Goal: Task Accomplishment & Management: Manage account settings

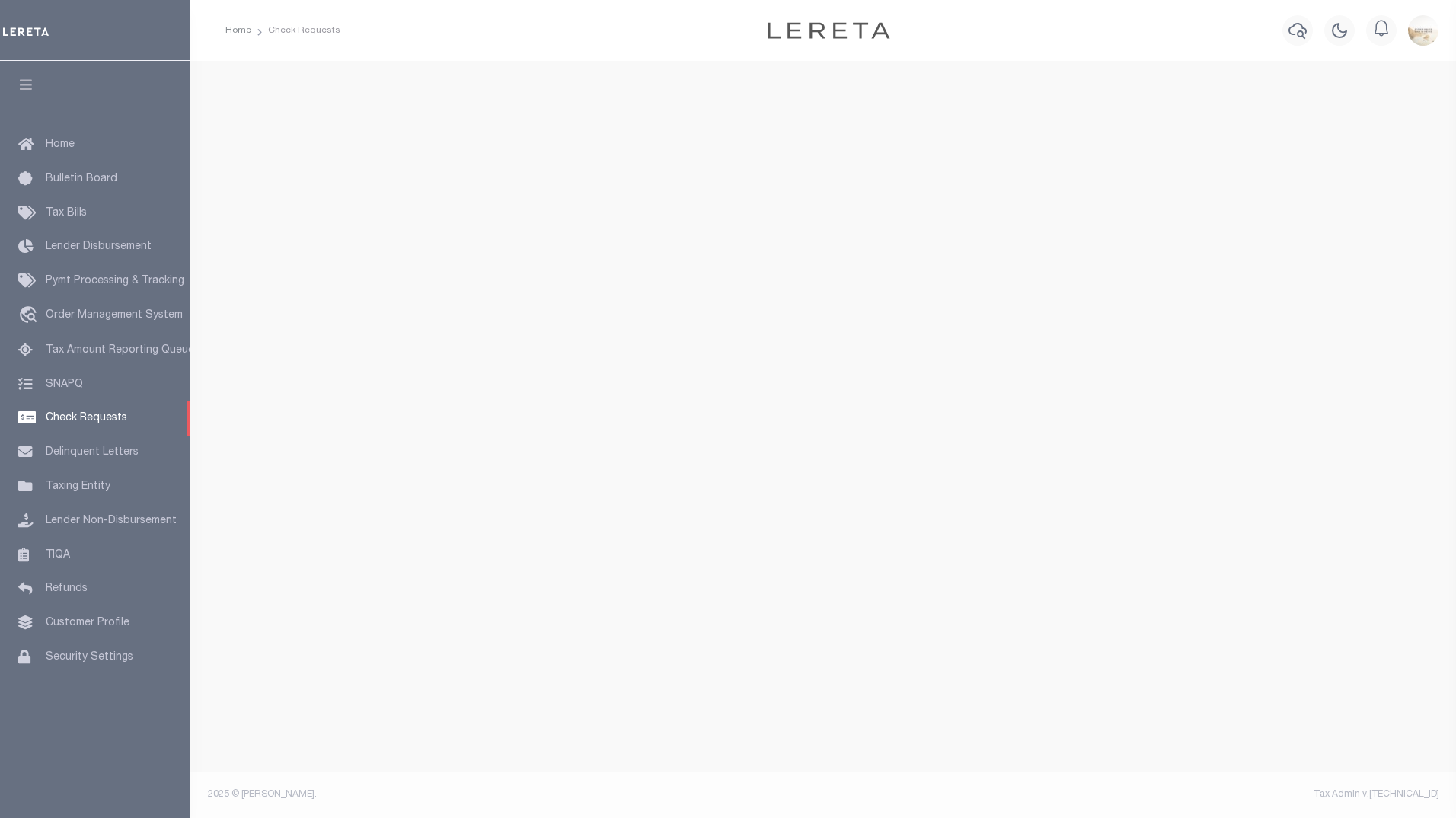
select select "50"
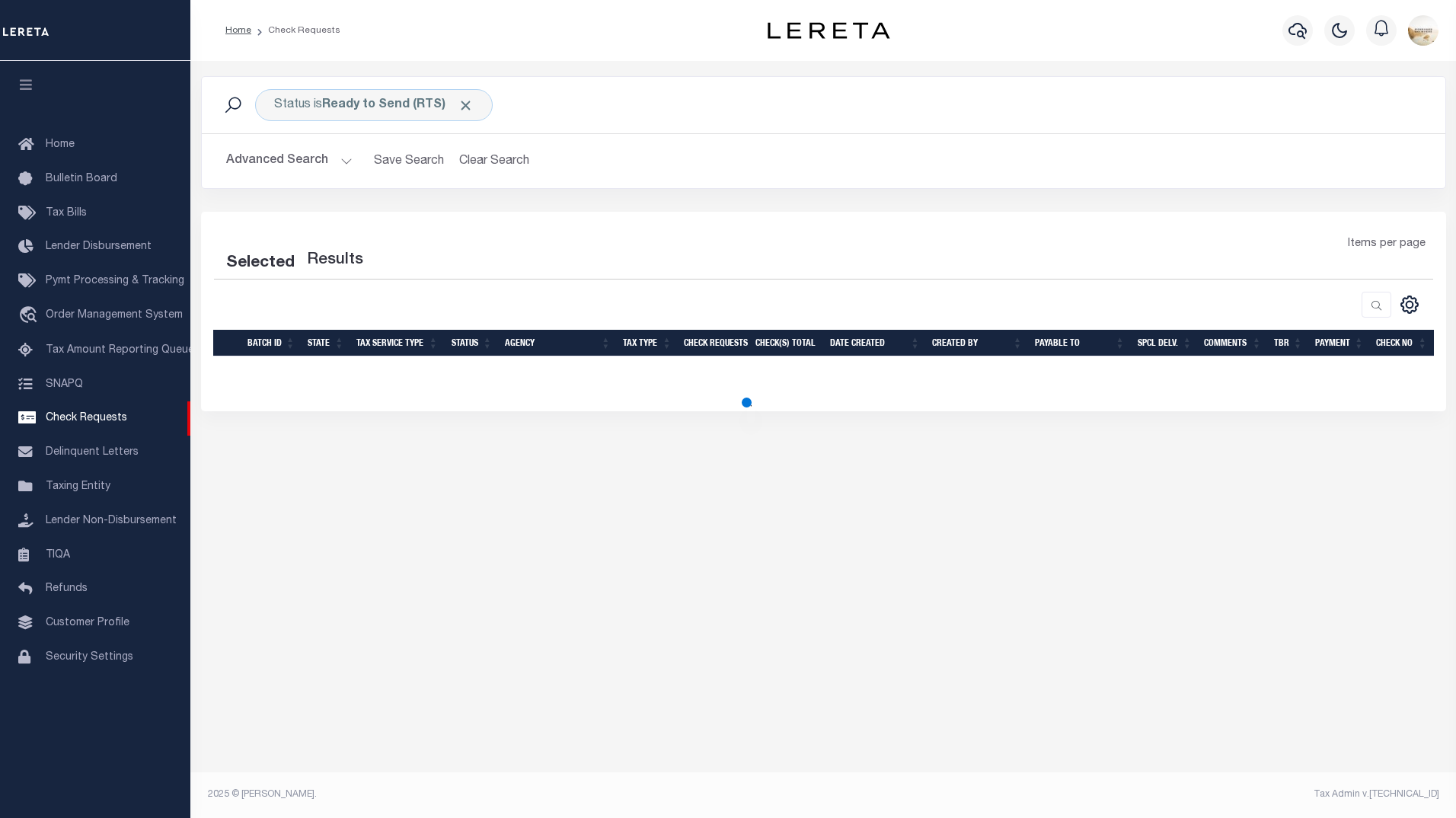
select select "50"
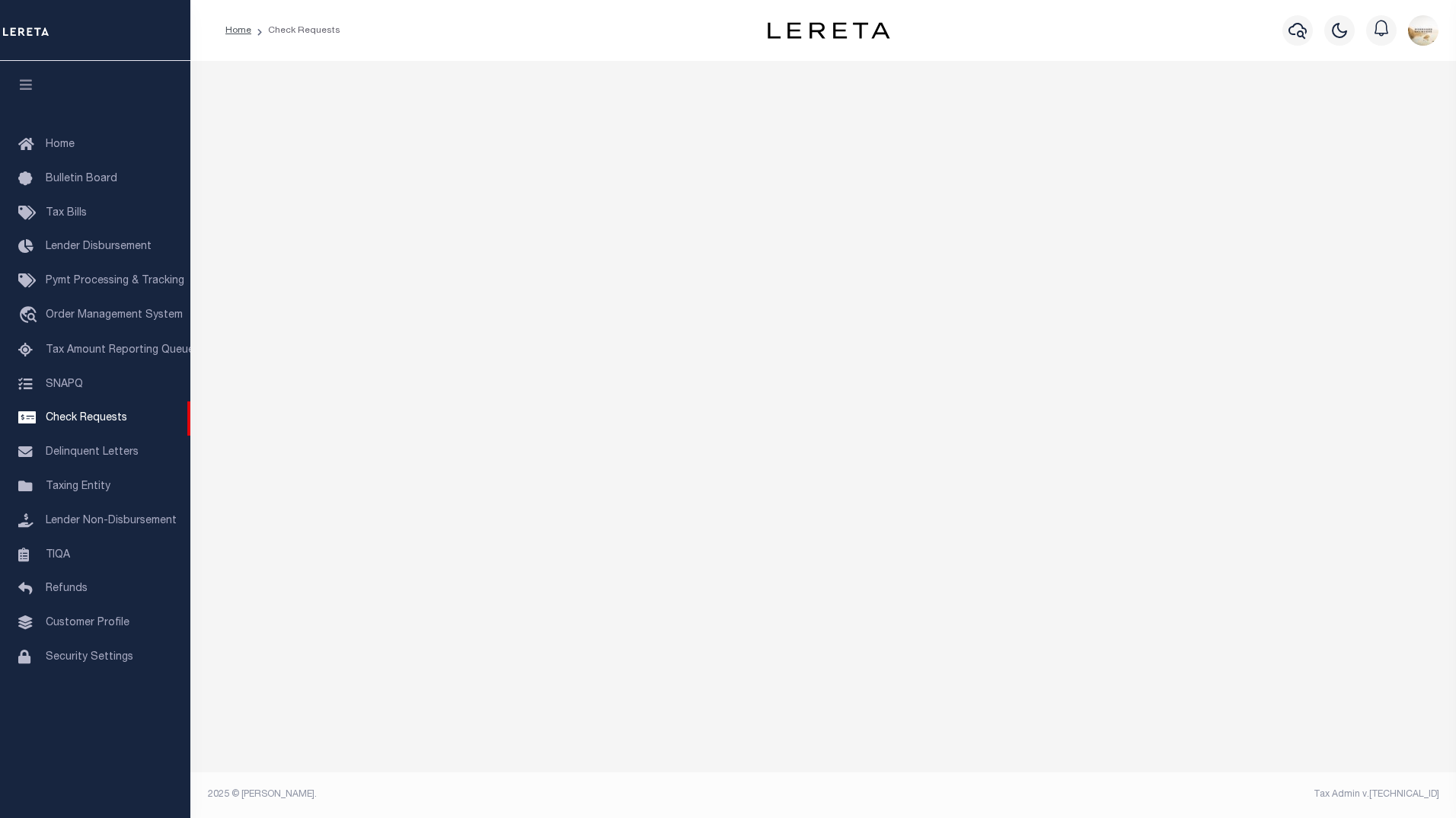
select select "50"
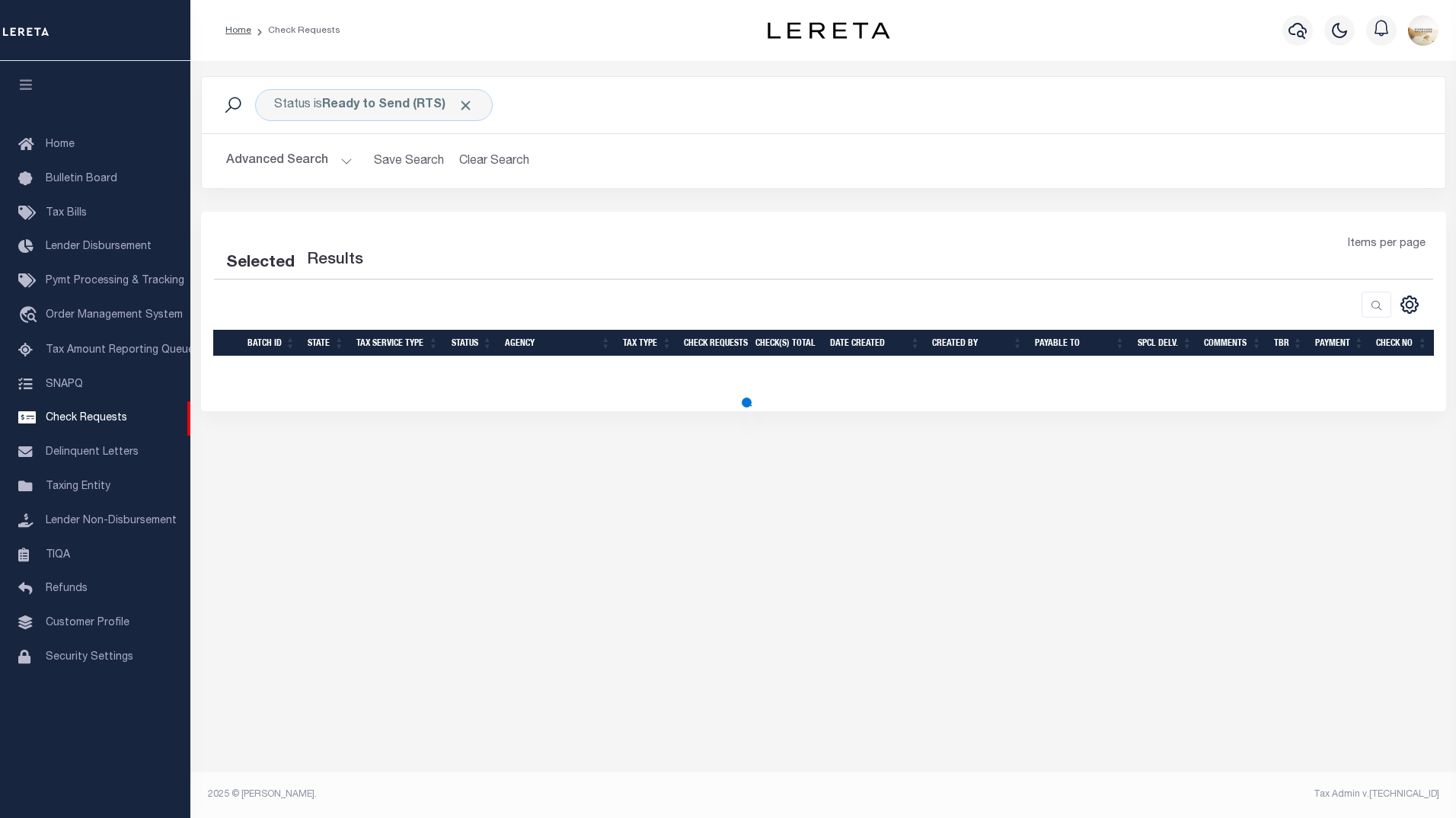
select select "50"
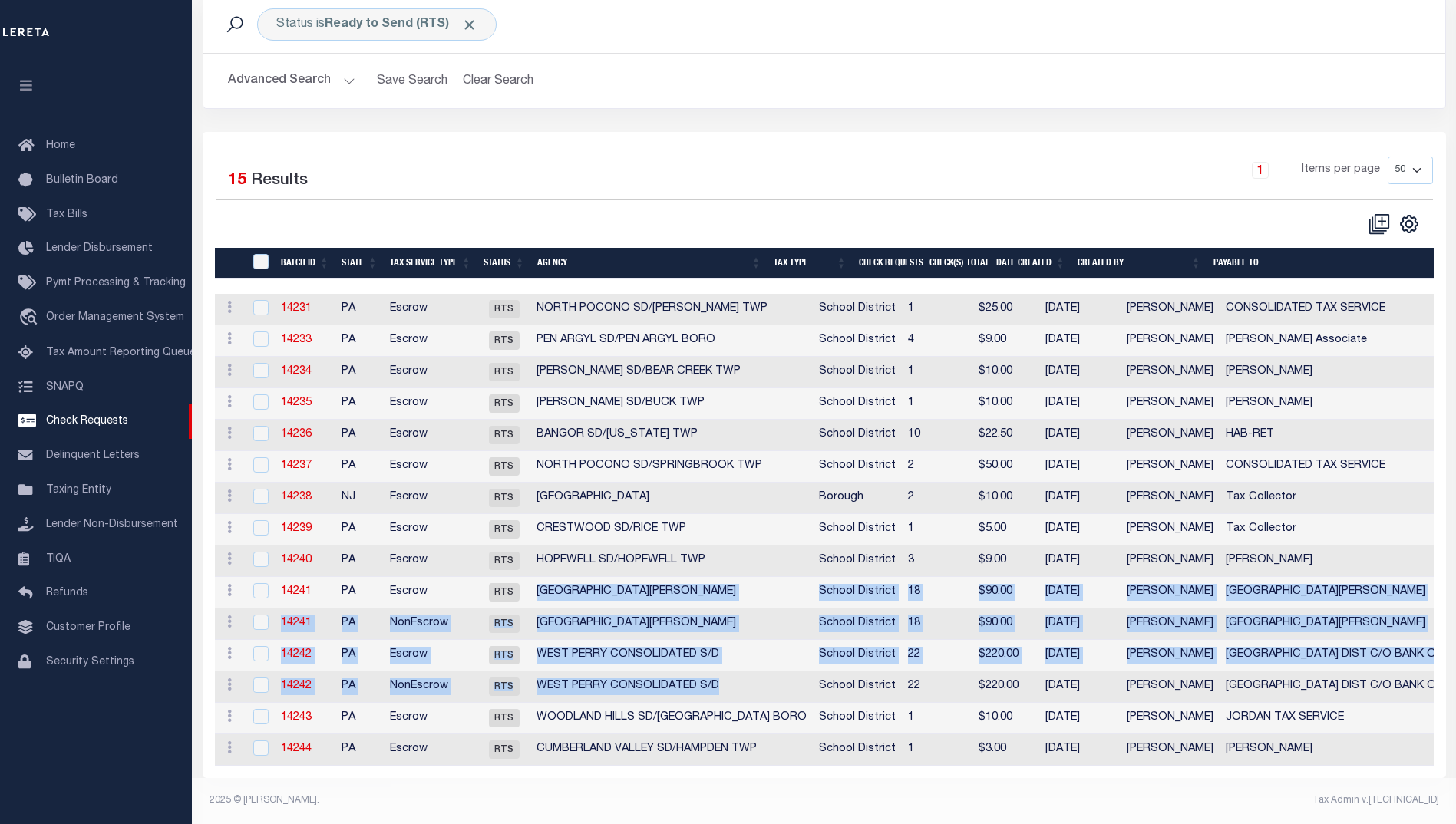
drag, startPoint x: 539, startPoint y: 581, endPoint x: 726, endPoint y: 670, distance: 207.1
click at [726, 670] on tbody "ACTIONS View Delete 14231 PA Escrow RTS NORTH POCONO SD/CLIFTON TWP School Dist…" at bounding box center [1019, 530] width 1609 height 472
click at [671, 160] on div "1 Items per page 10 25 50 100" at bounding box center [980, 177] width 907 height 40
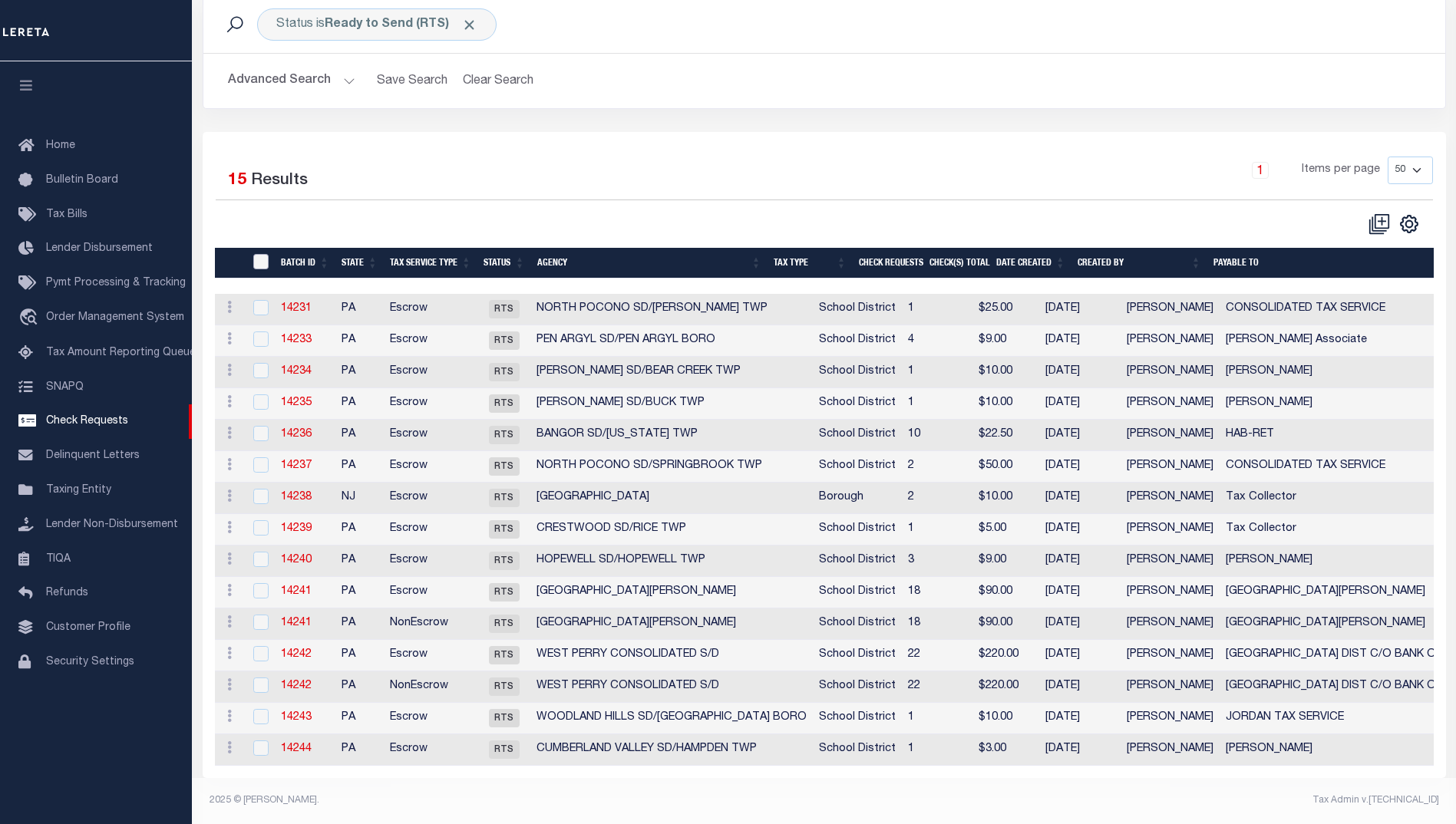
click at [257, 254] on input "" at bounding box center [261, 262] width 16 height 16
checkbox input "true"
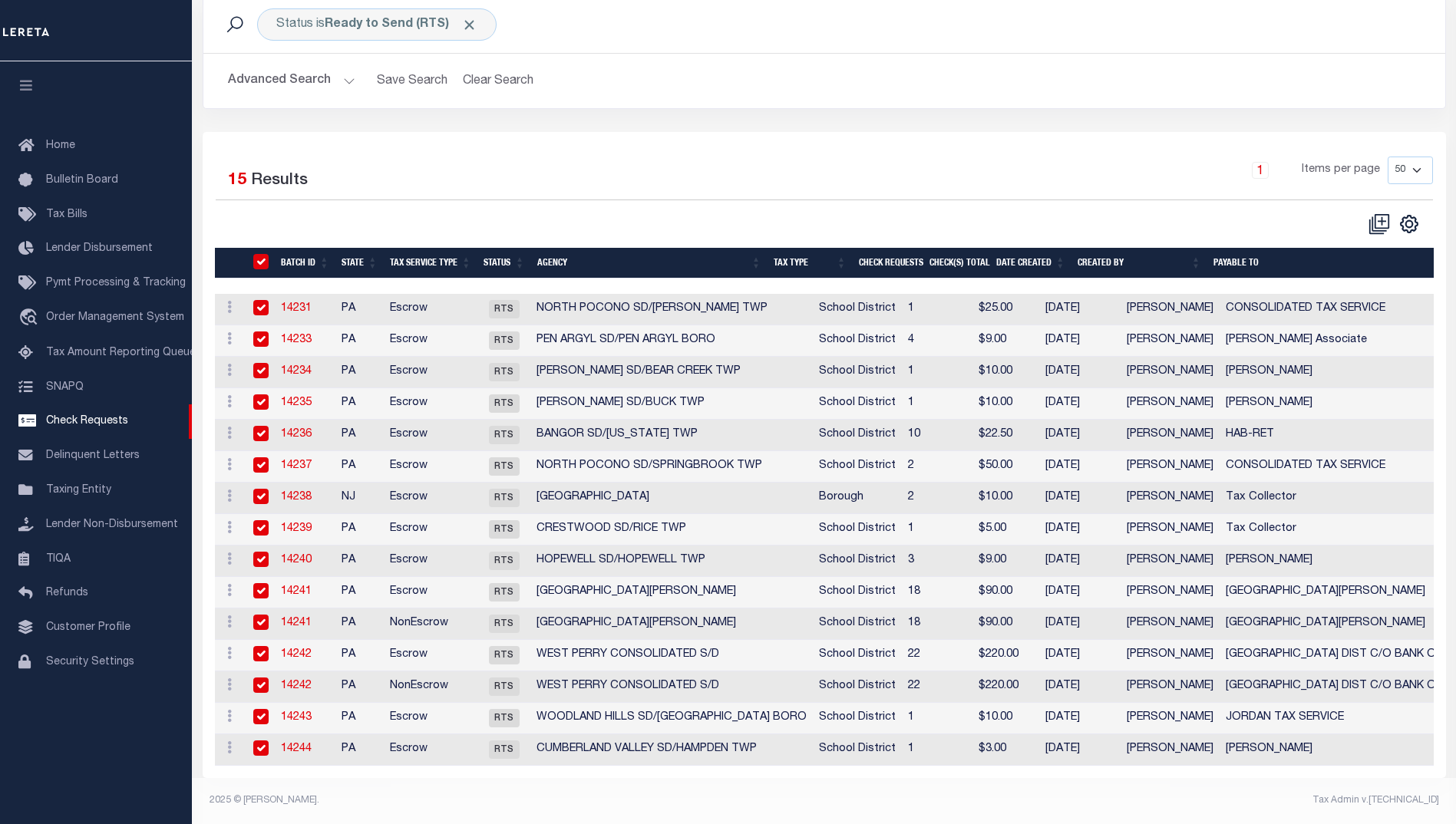
checkbox input "true"
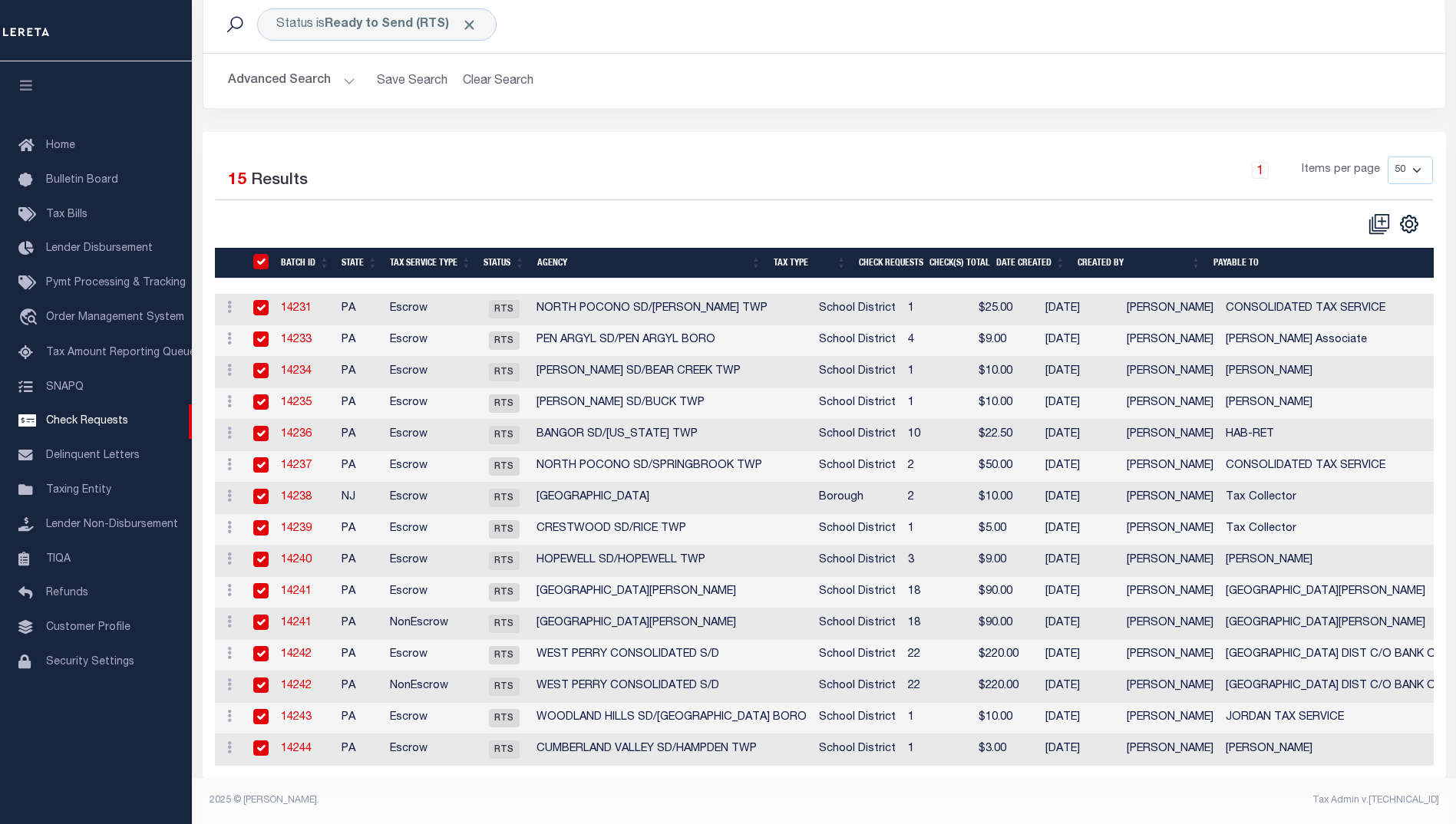
checkbox input "true"
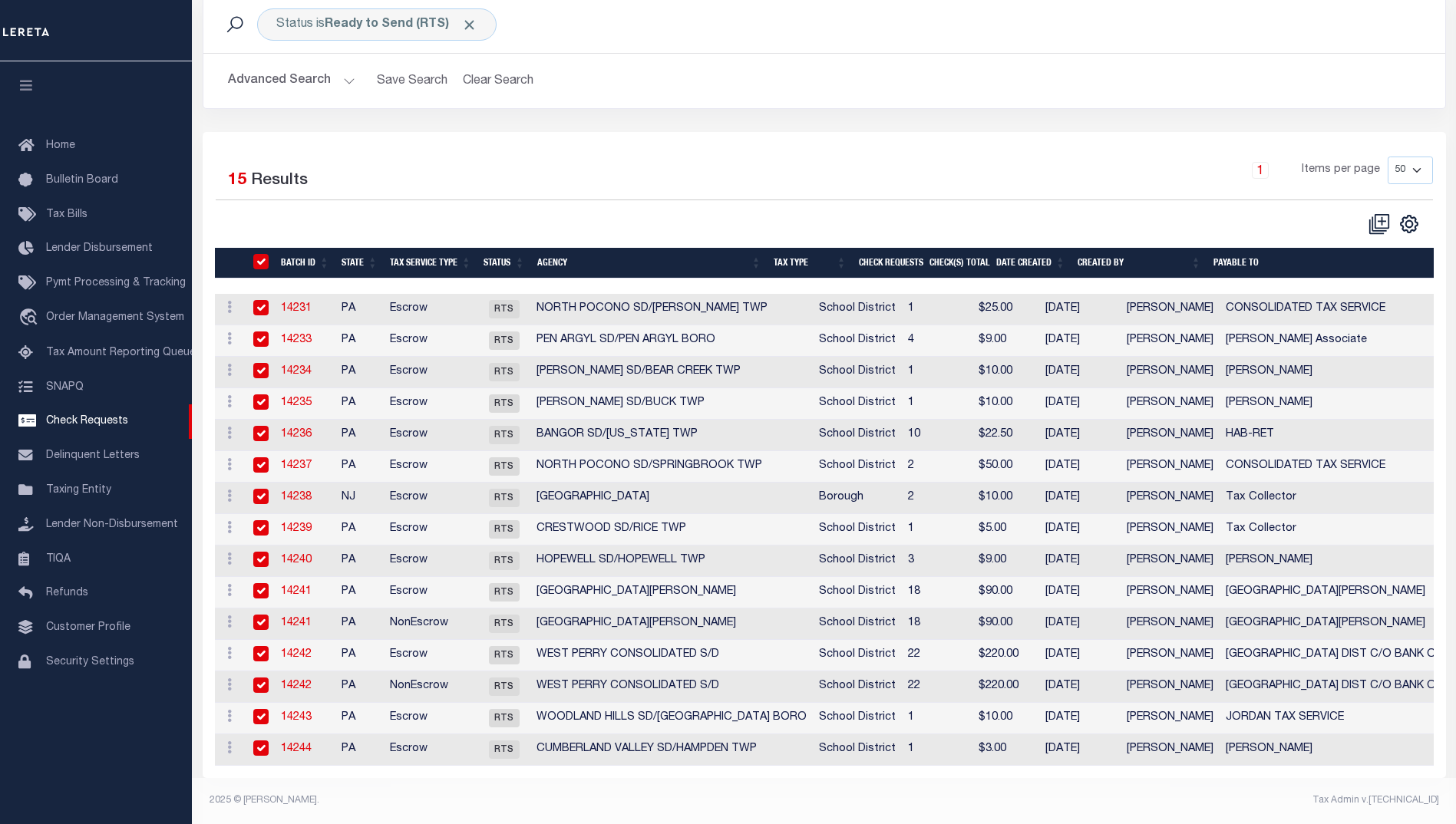
checkbox input "true"
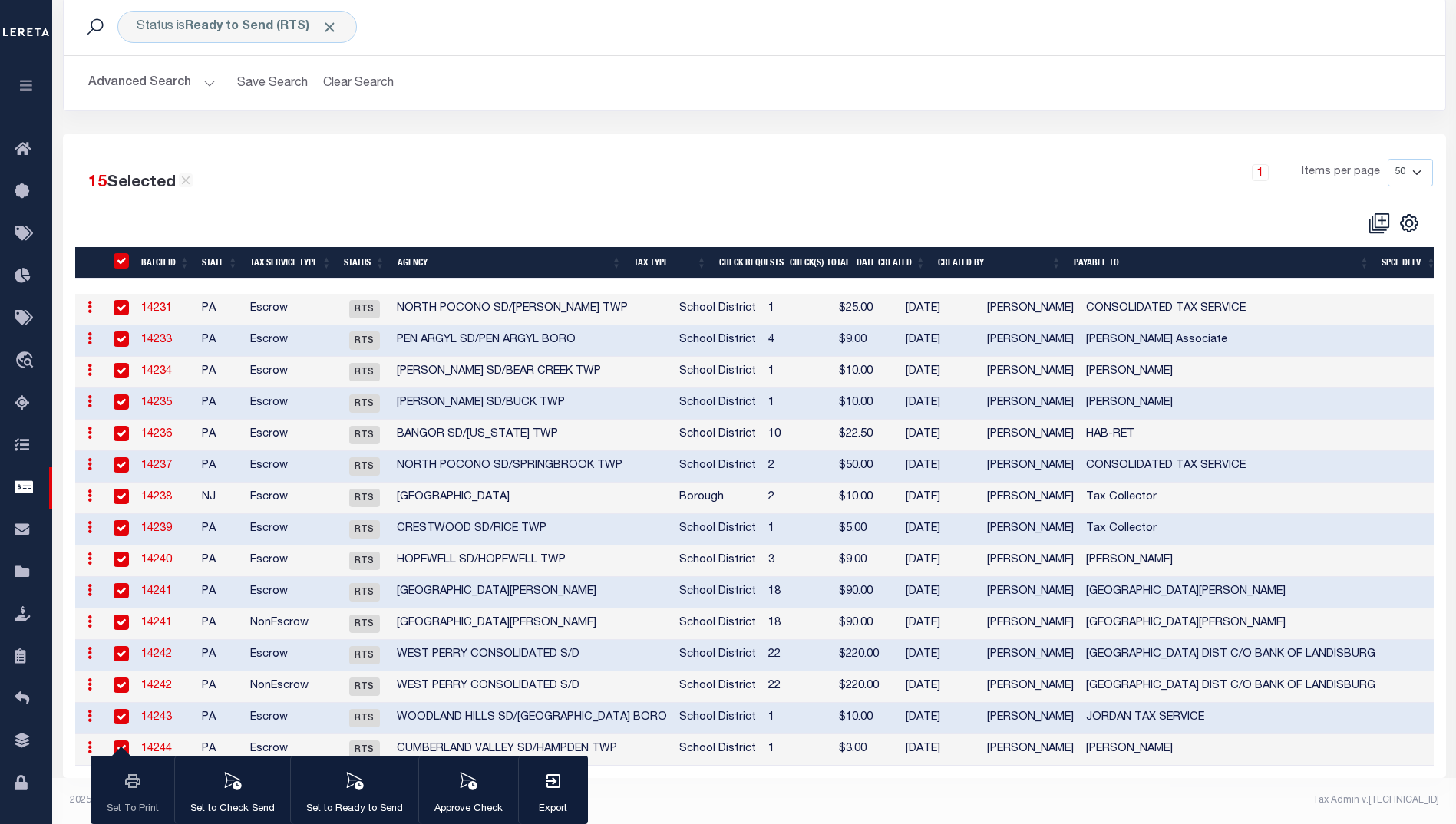
scroll to position [86, 0]
click at [123, 253] on input "" at bounding box center [121, 261] width 16 height 16
checkbox input "false"
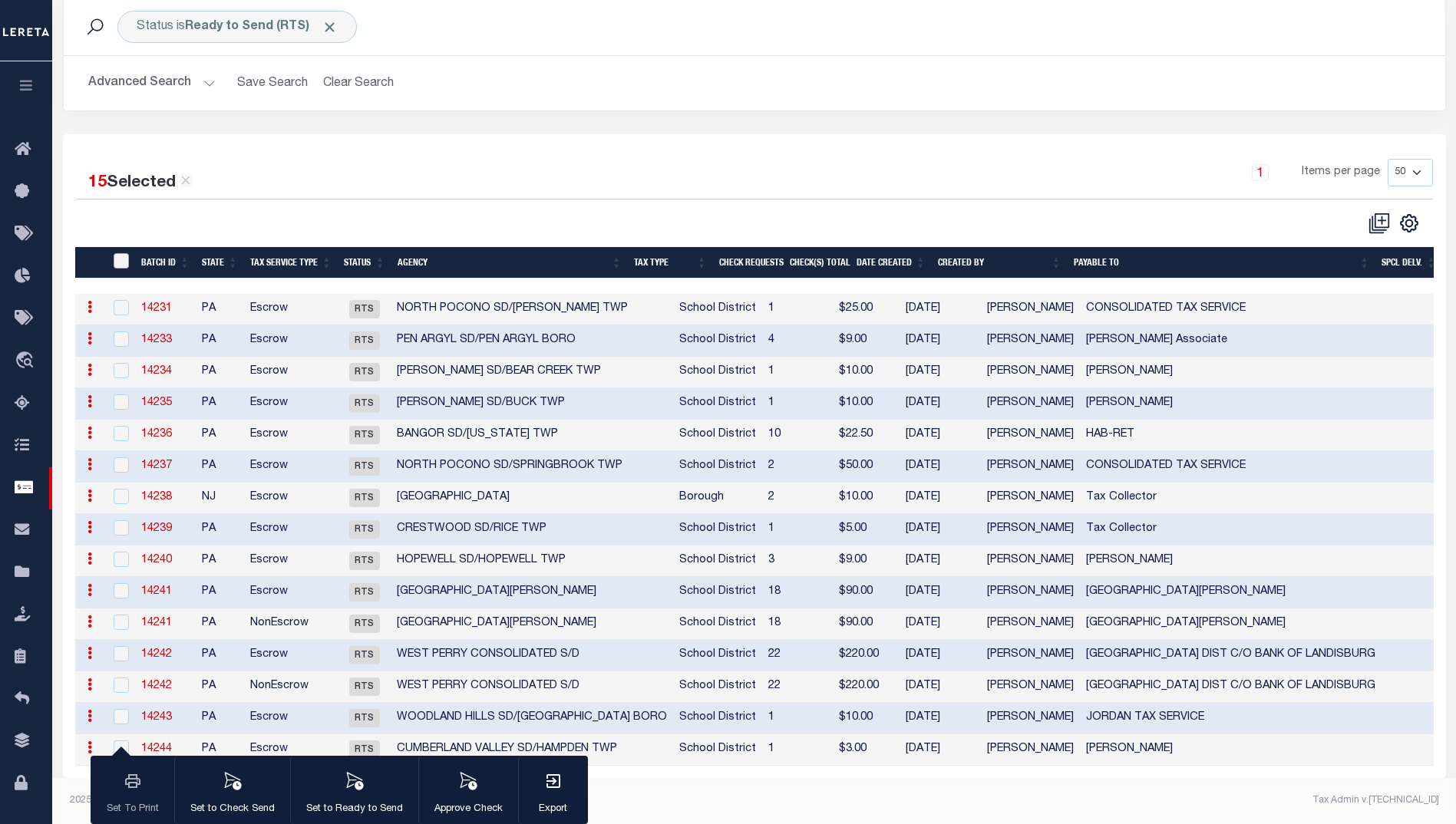
checkbox input "false"
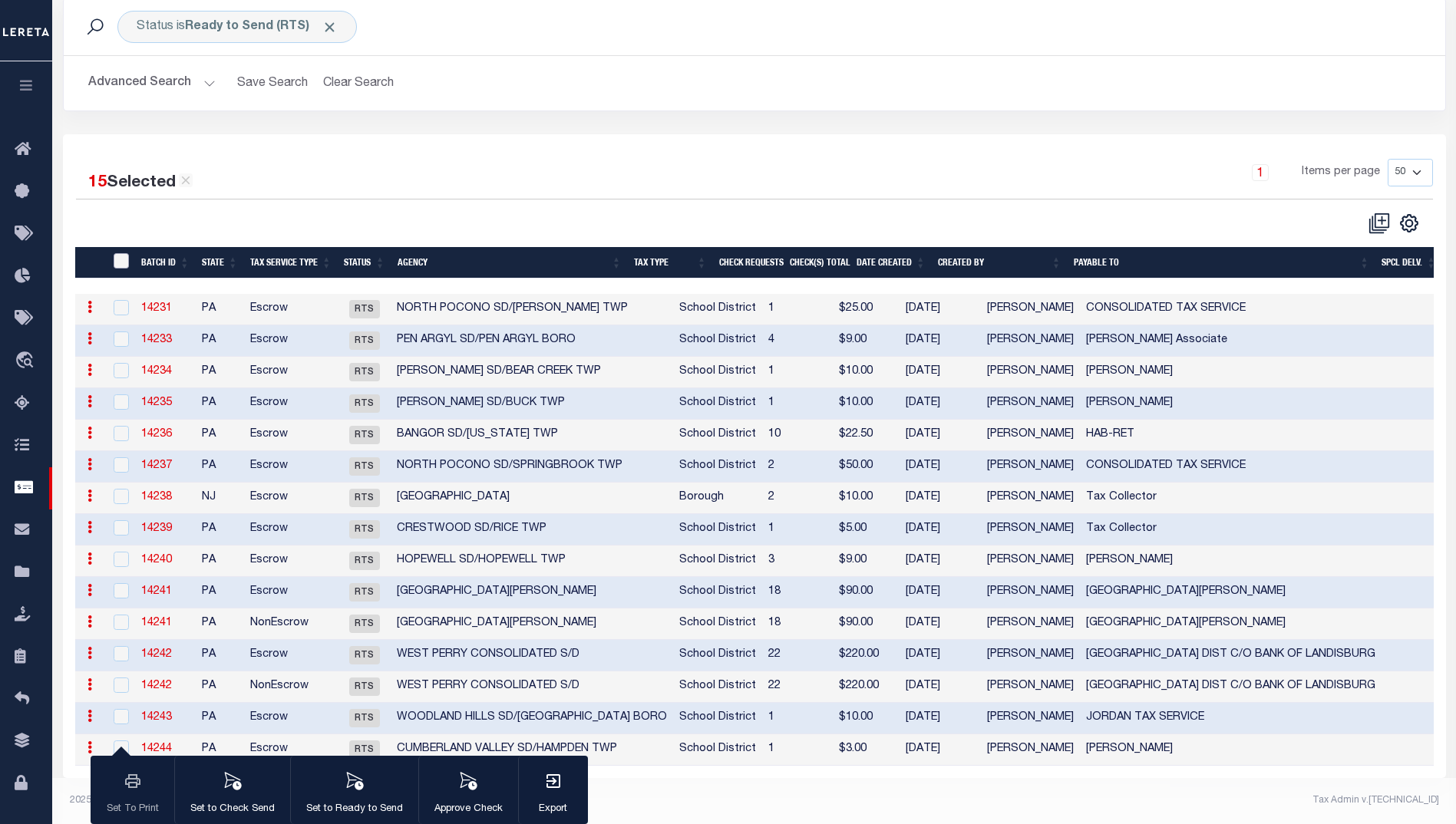
checkbox input "false"
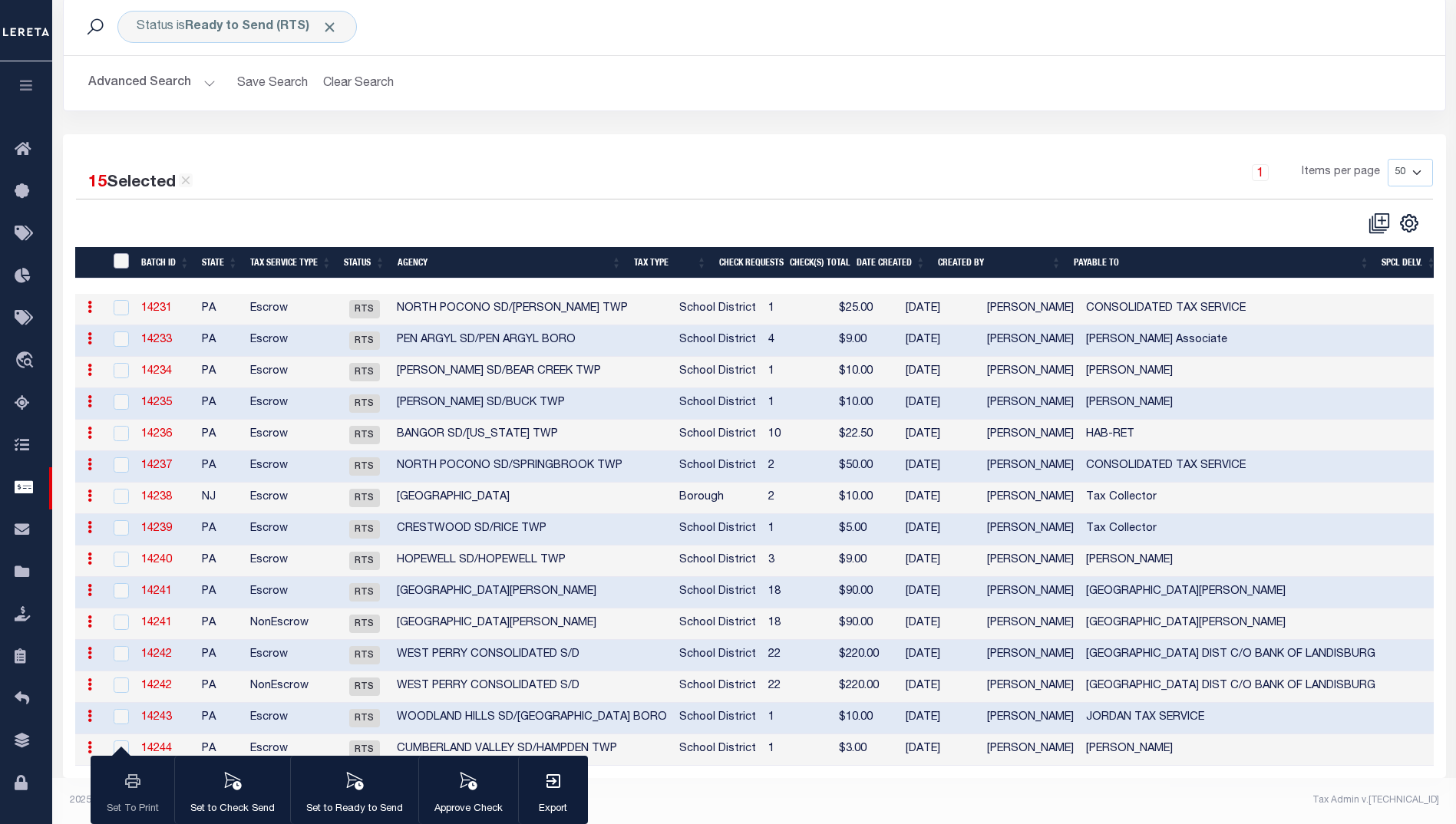
checkbox input "false"
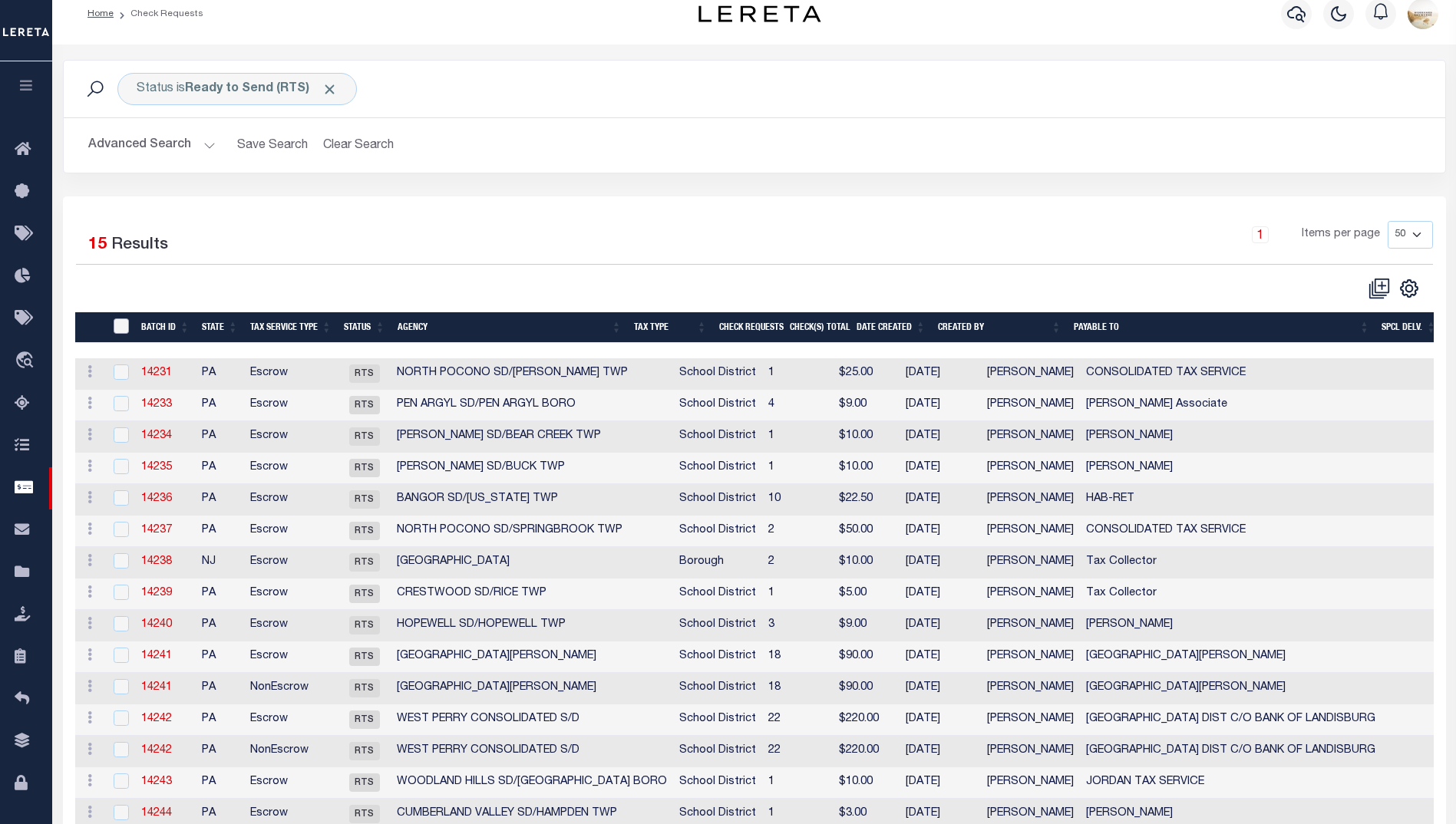
scroll to position [0, 0]
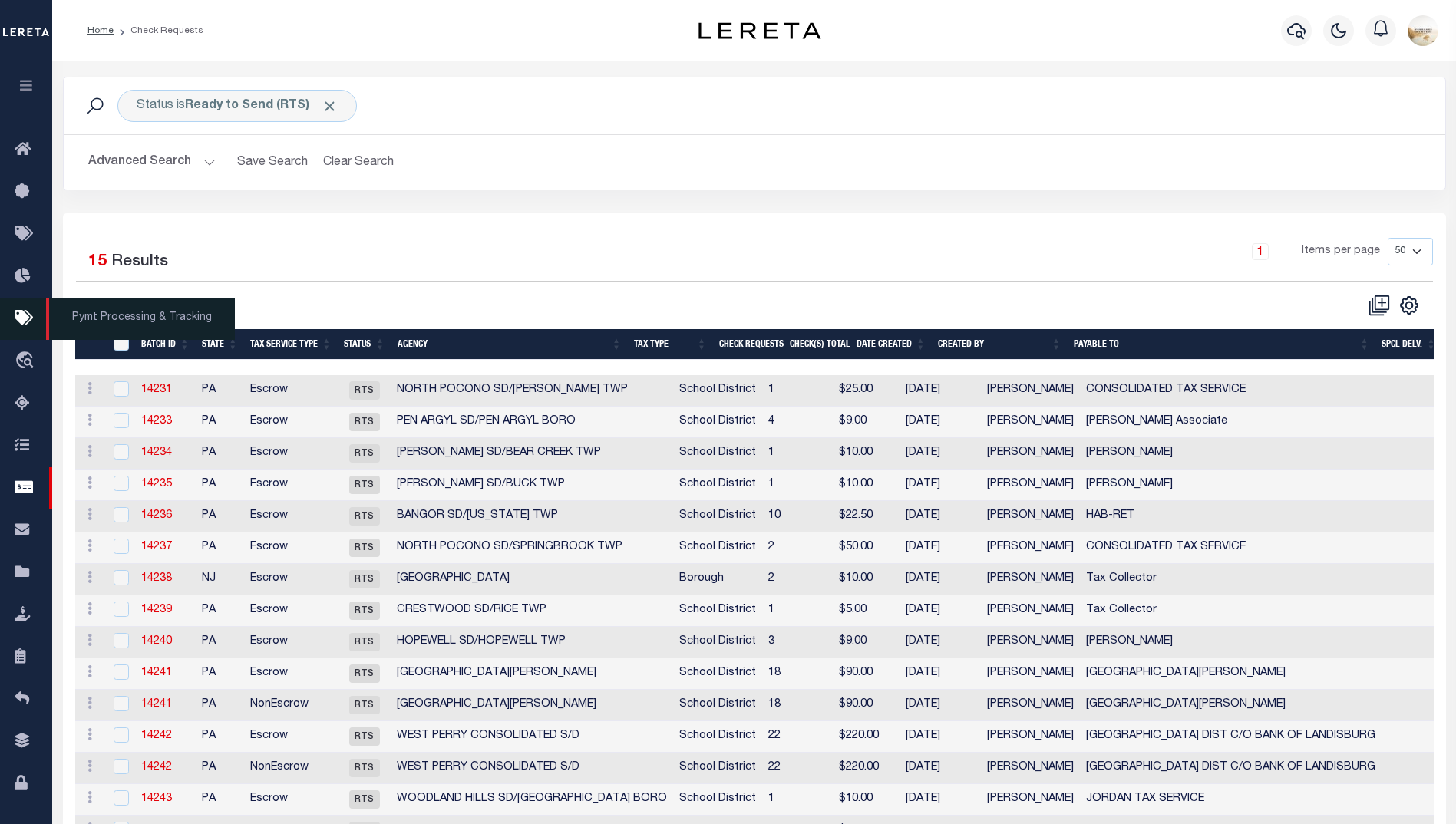
click at [87, 317] on span "Pymt Processing & Tracking" at bounding box center [141, 319] width 189 height 42
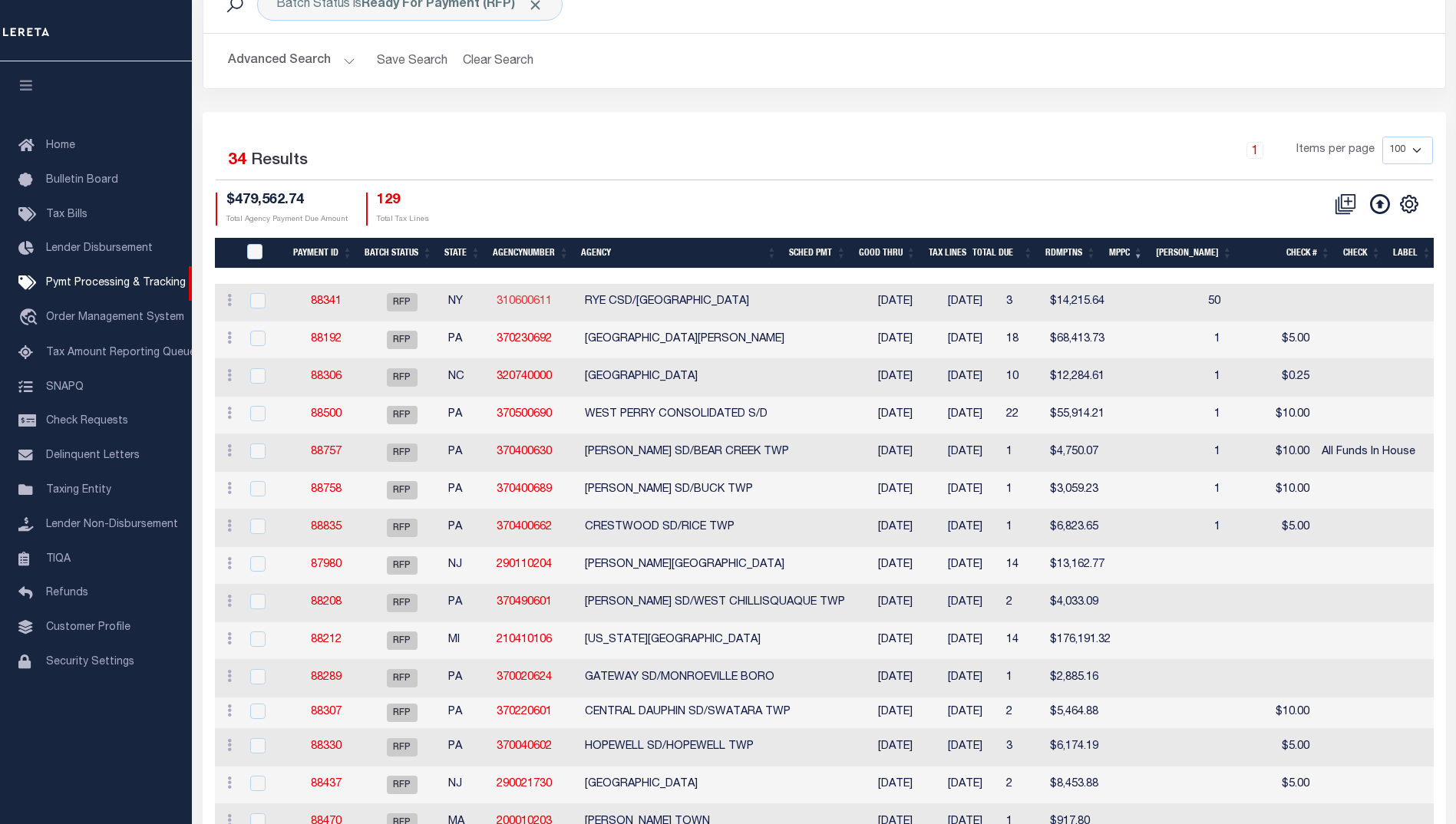
scroll to position [154, 0]
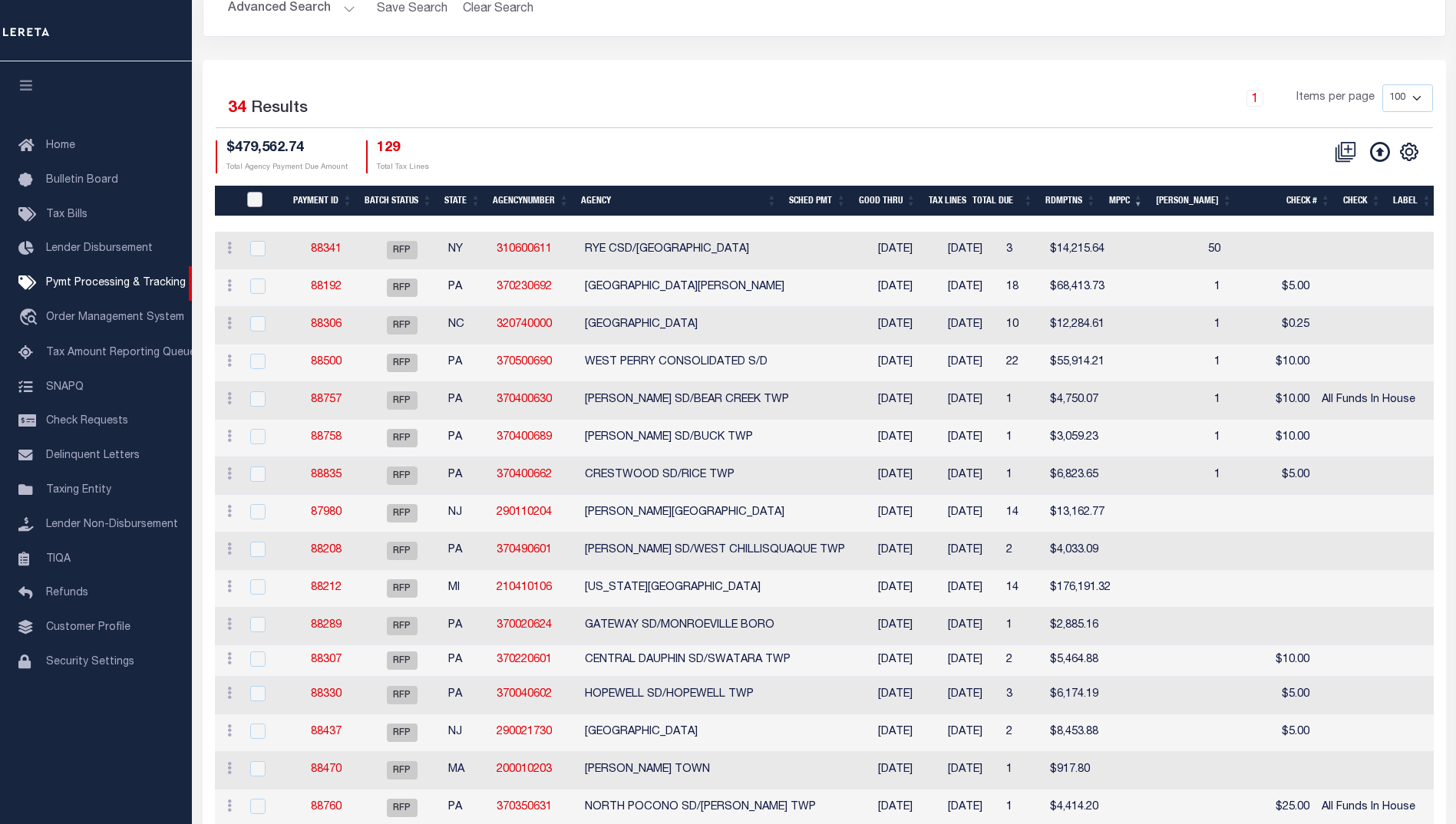
drag, startPoint x: 257, startPoint y: 193, endPoint x: 308, endPoint y: 201, distance: 51.6
click at [257, 193] on input "PayeePmtBatchStatus" at bounding box center [255, 200] width 16 height 16
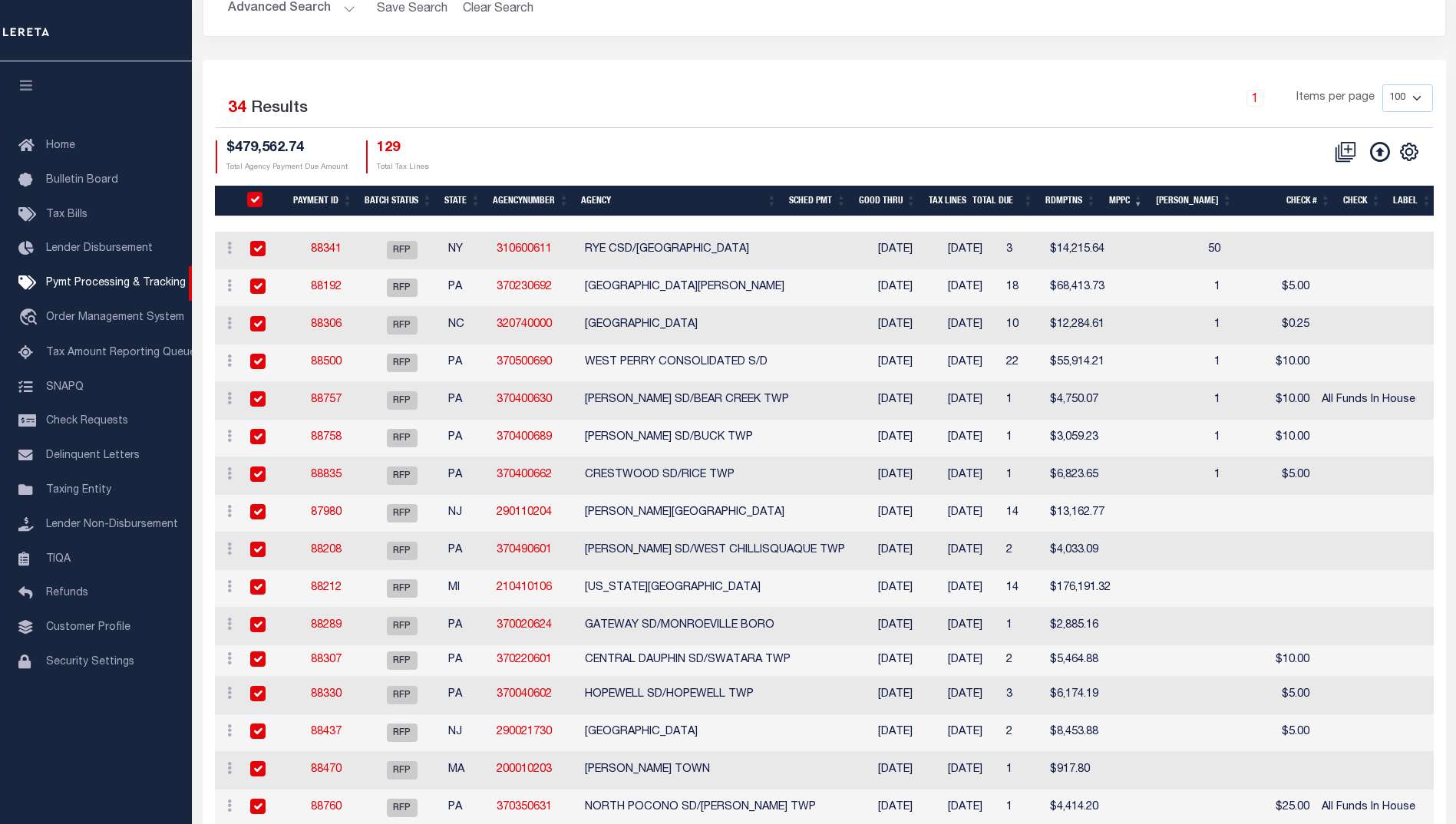
checkbox input "true"
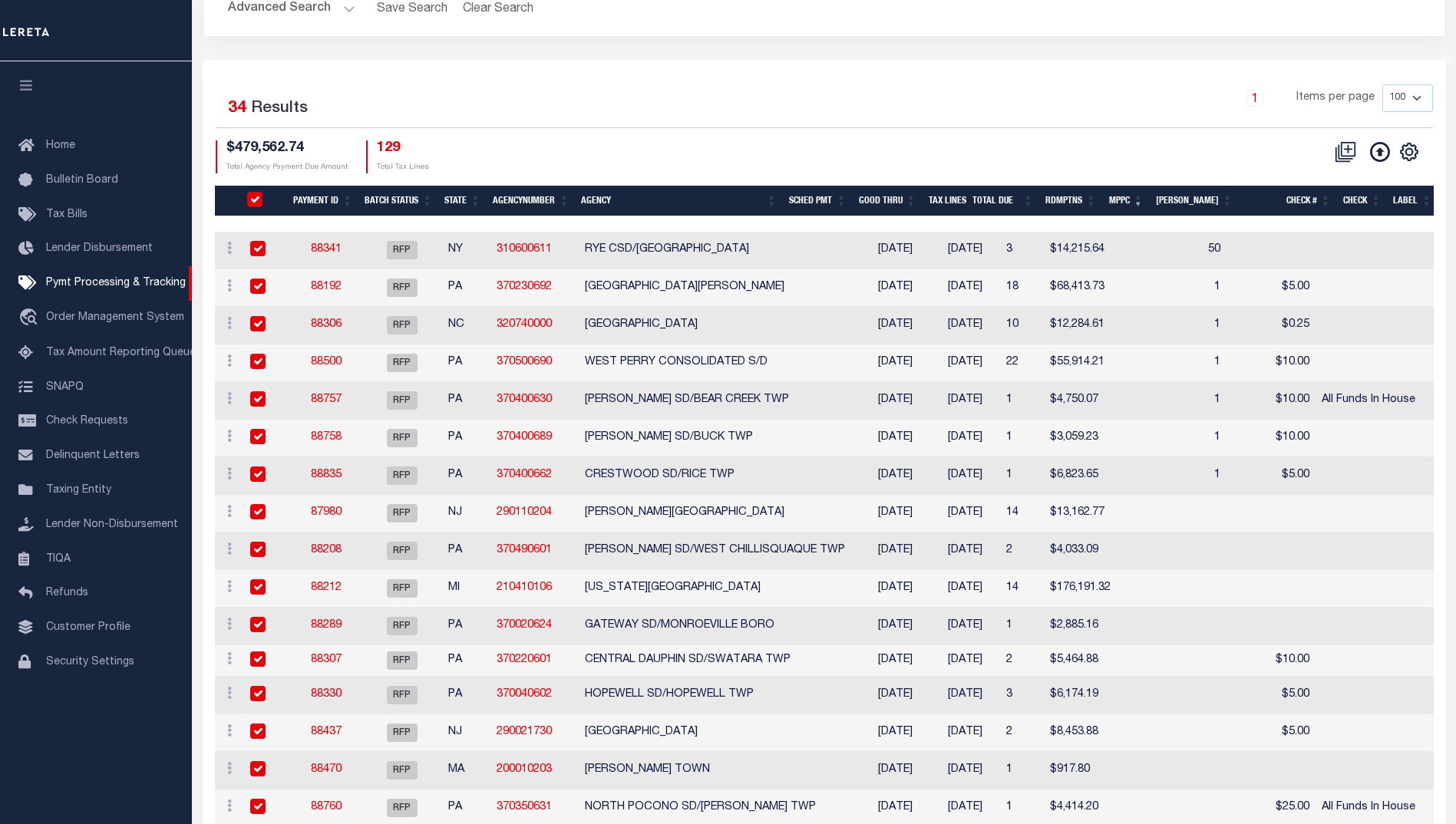
checkbox input "true"
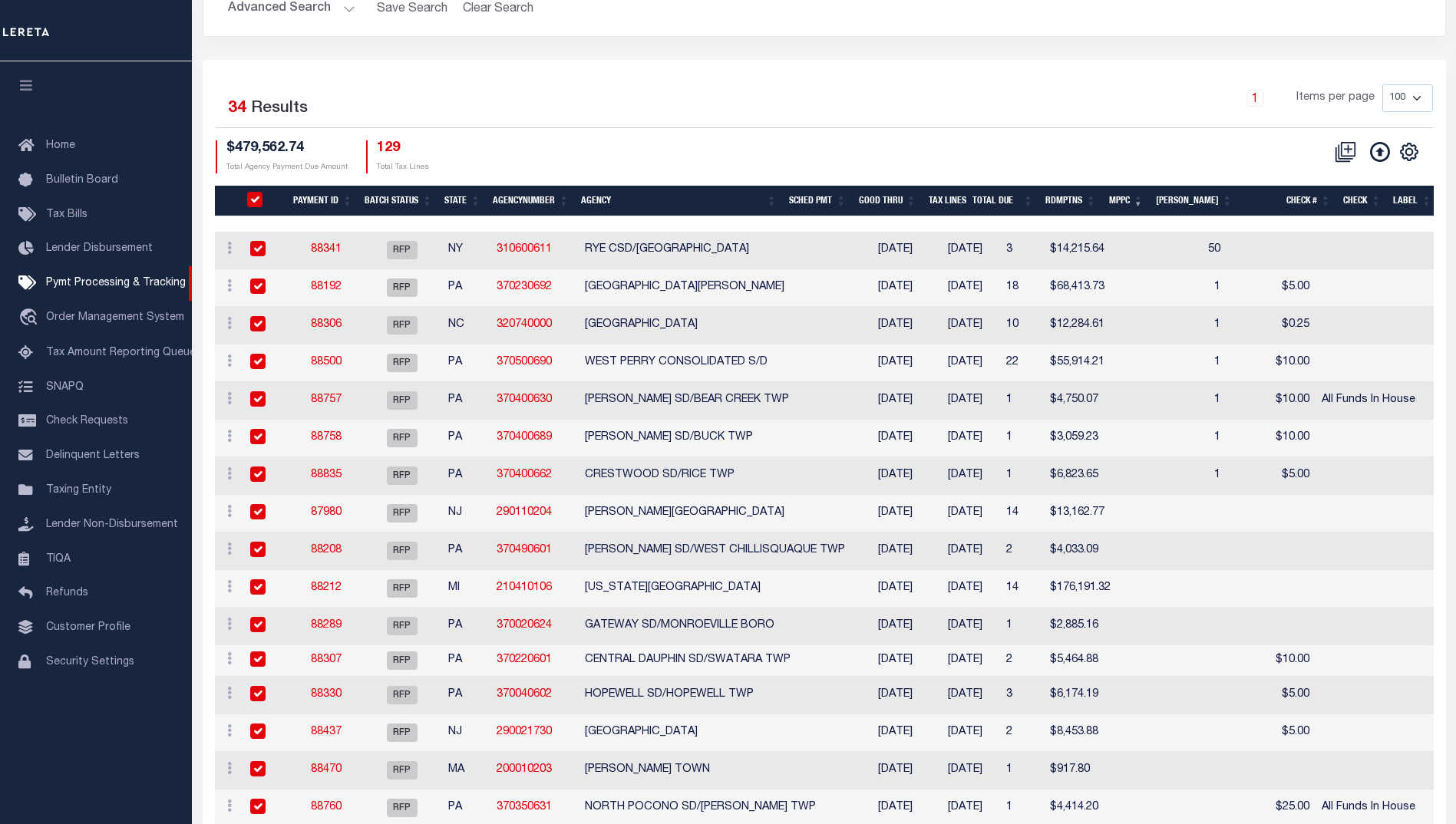
checkbox input "true"
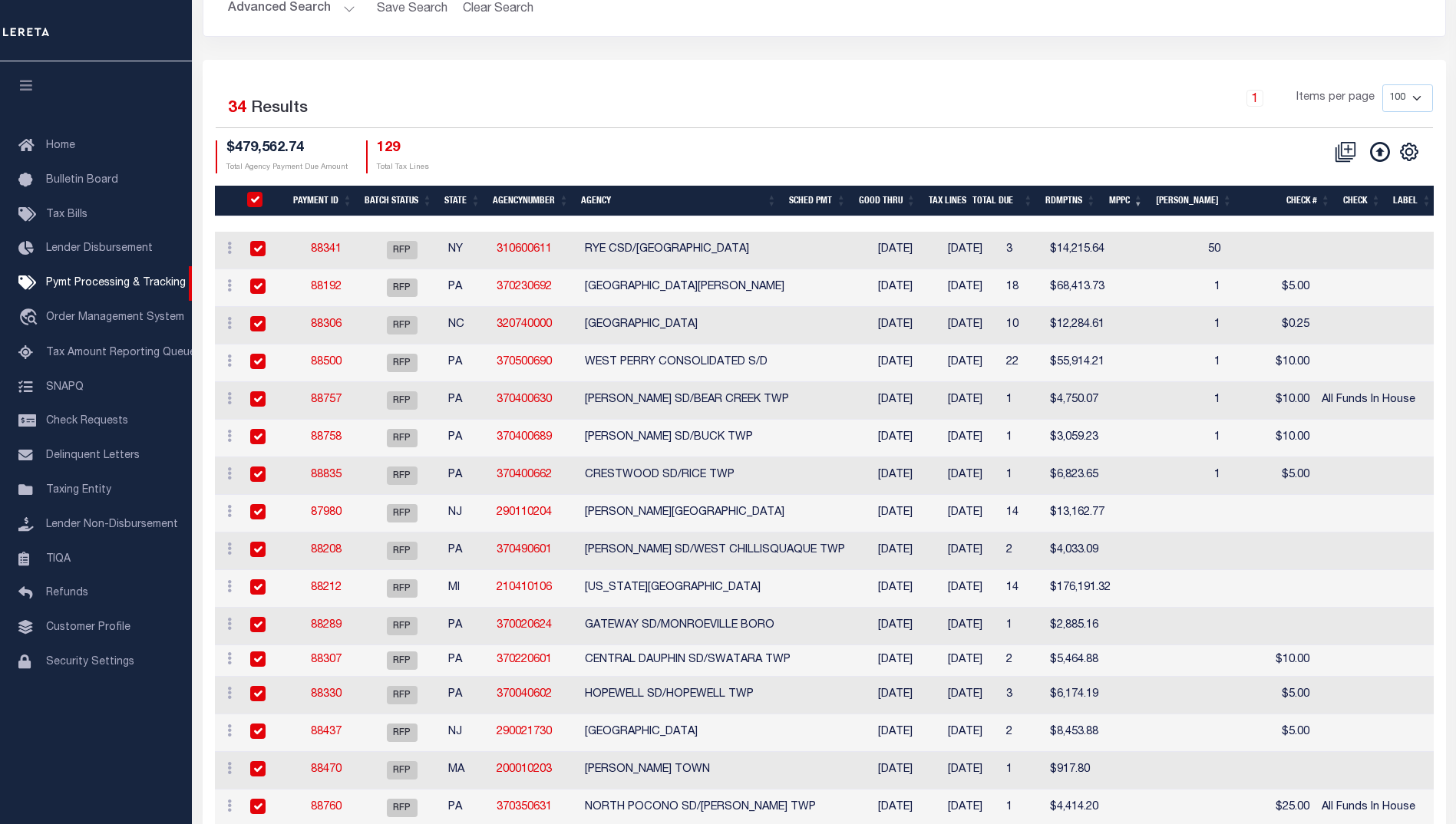
checkbox input "true"
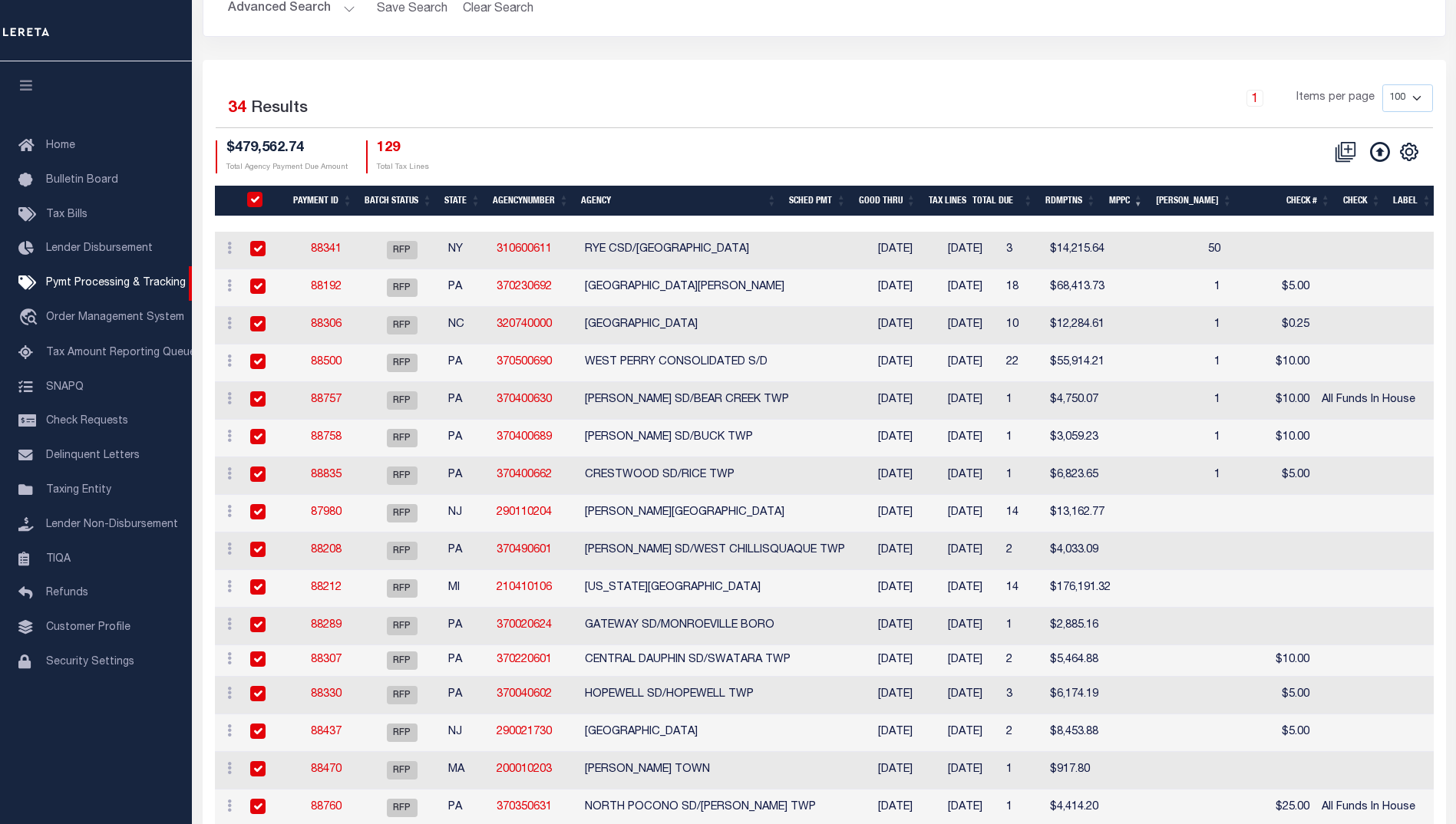
checkbox input "true"
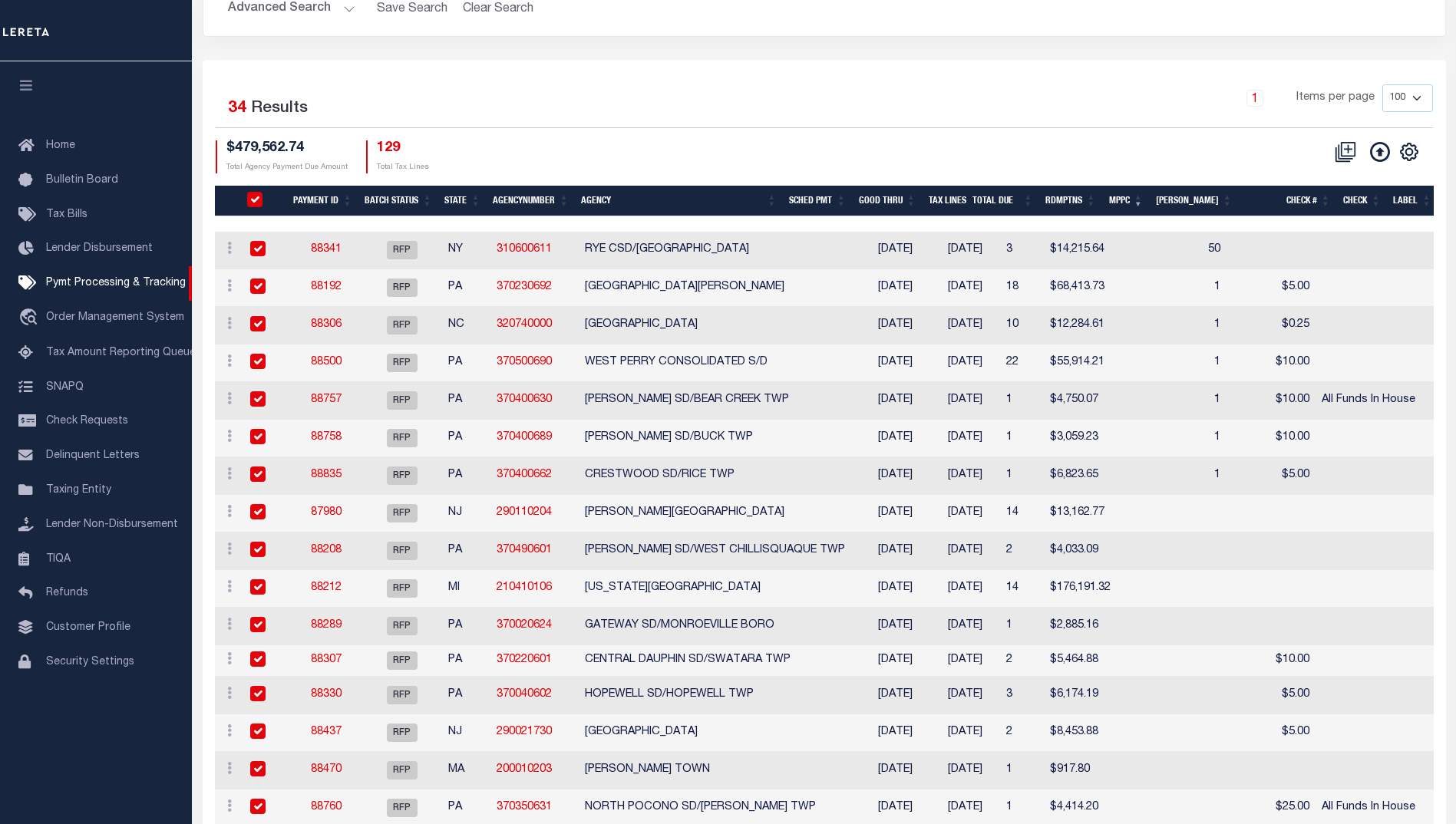
checkbox input "true"
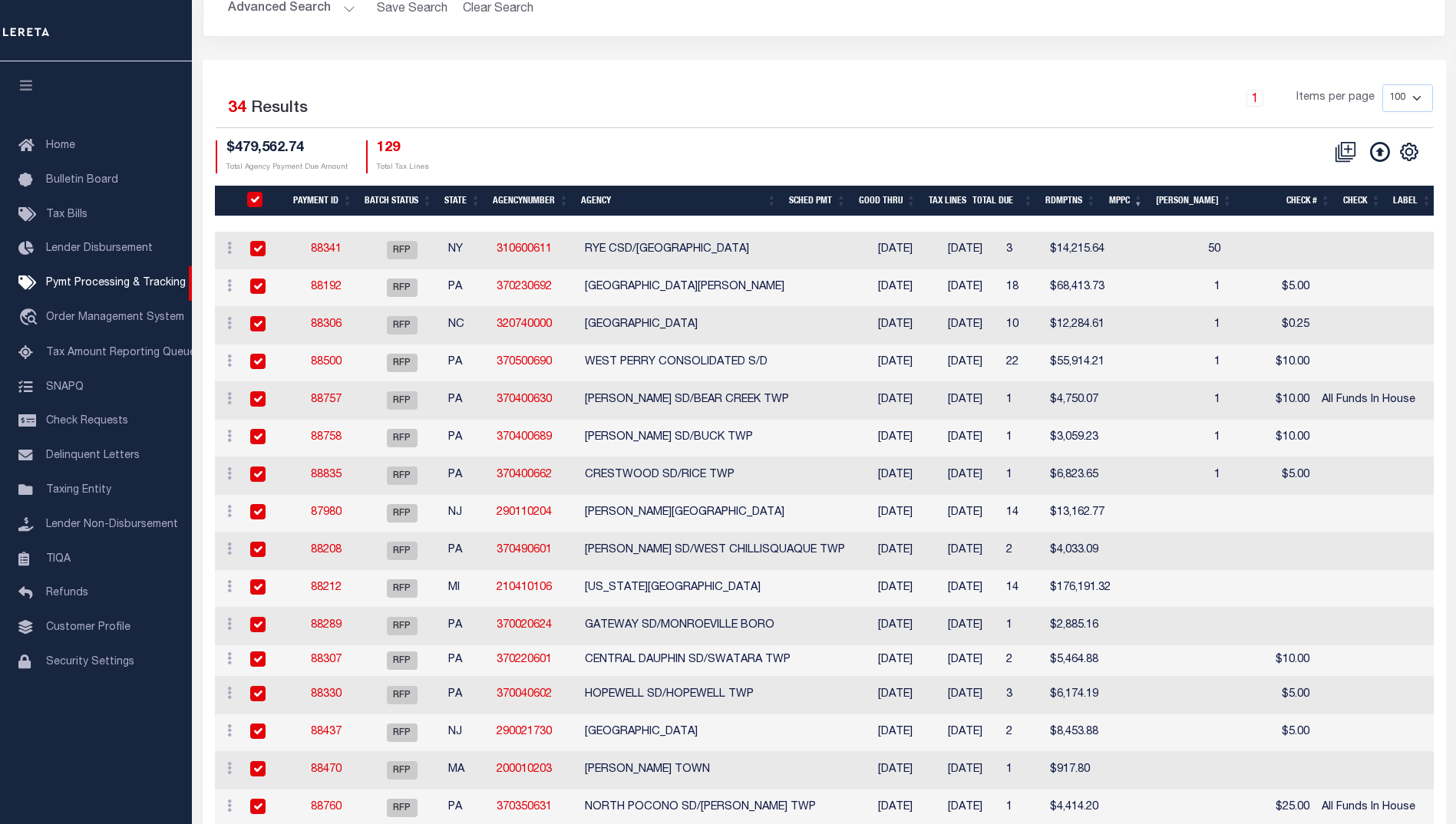
checkbox input "true"
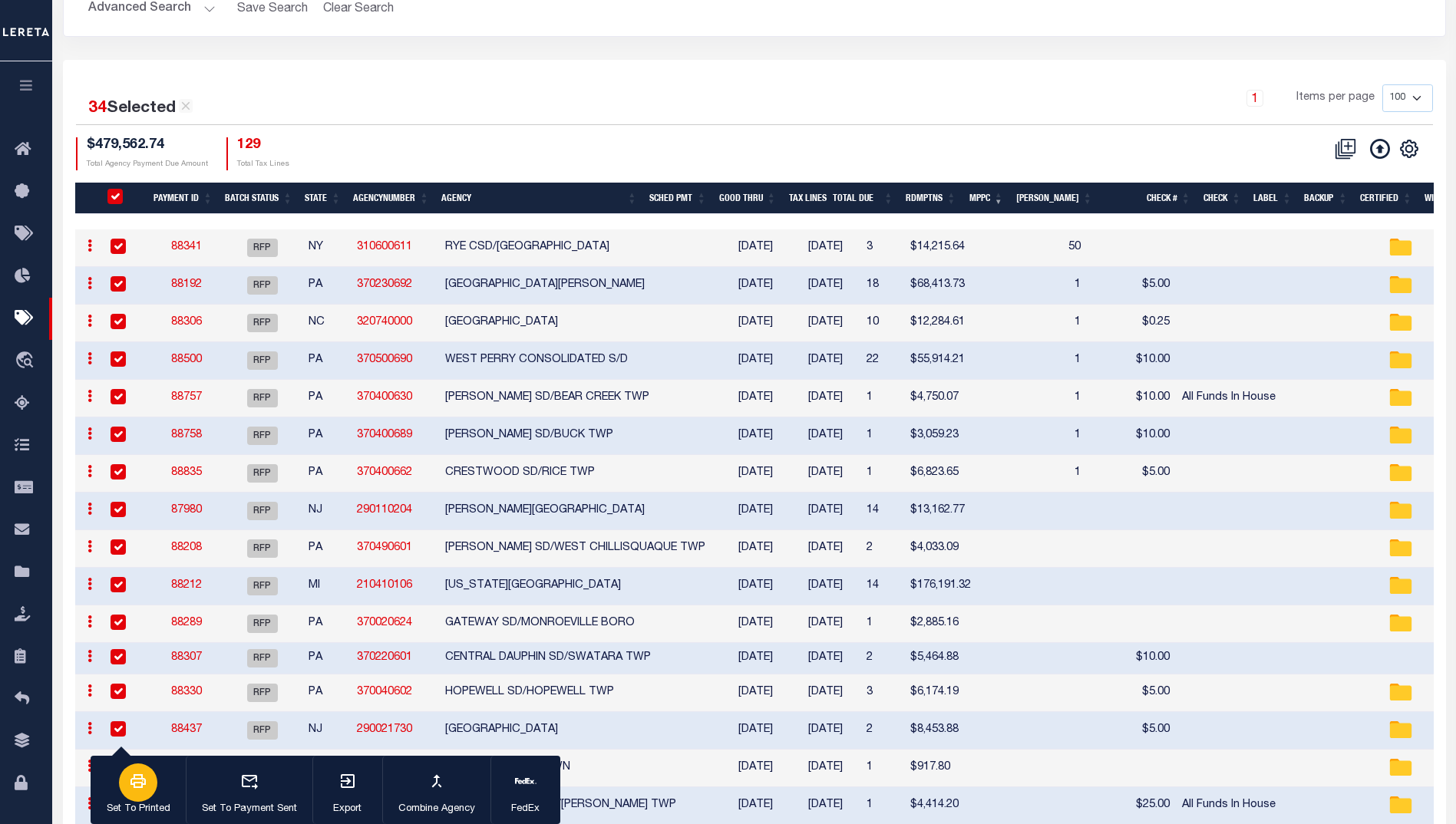
click at [143, 772] on icon "button" at bounding box center [138, 781] width 18 height 18
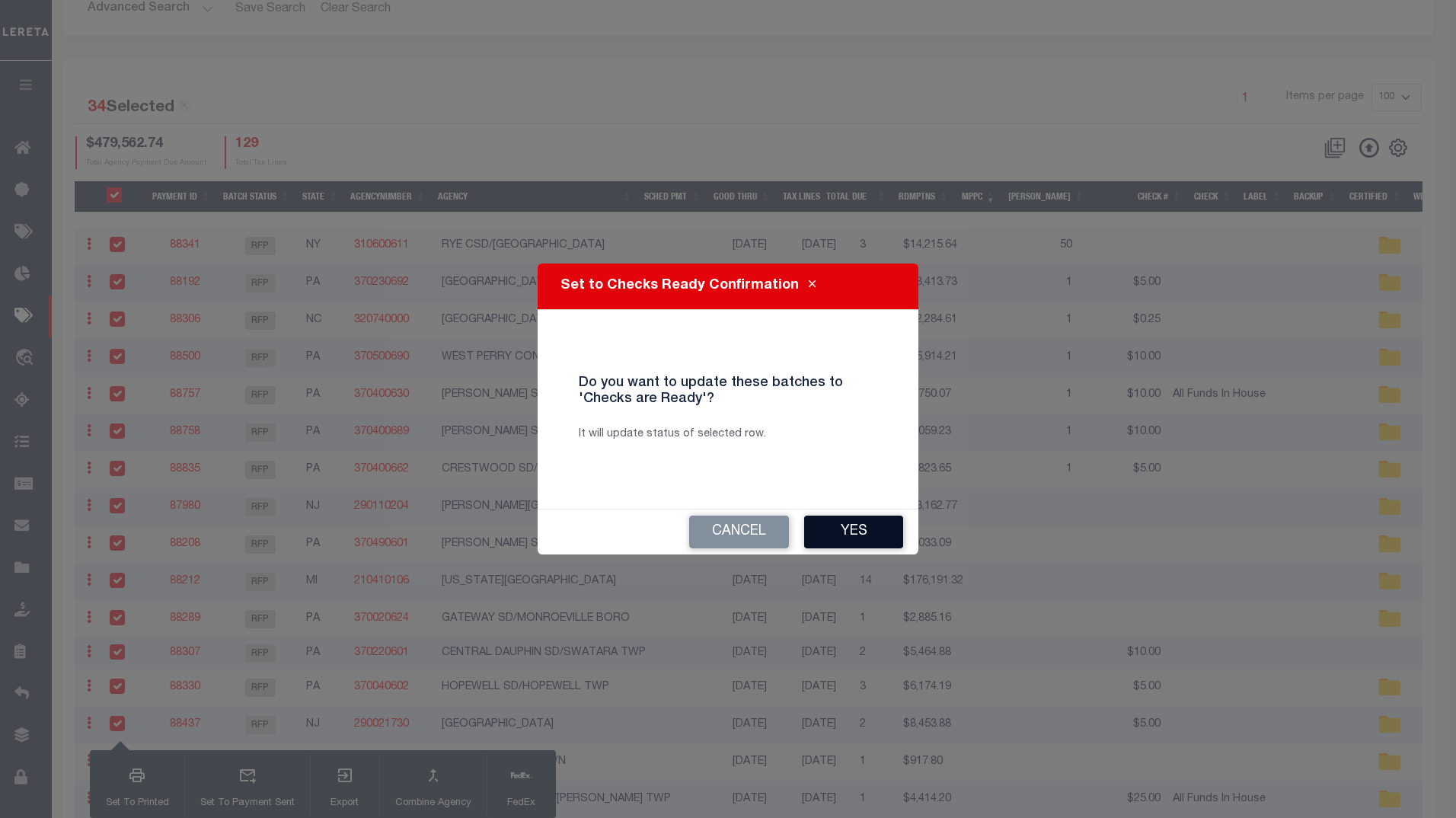
click at [856, 535] on button "Yes" at bounding box center [854, 533] width 99 height 33
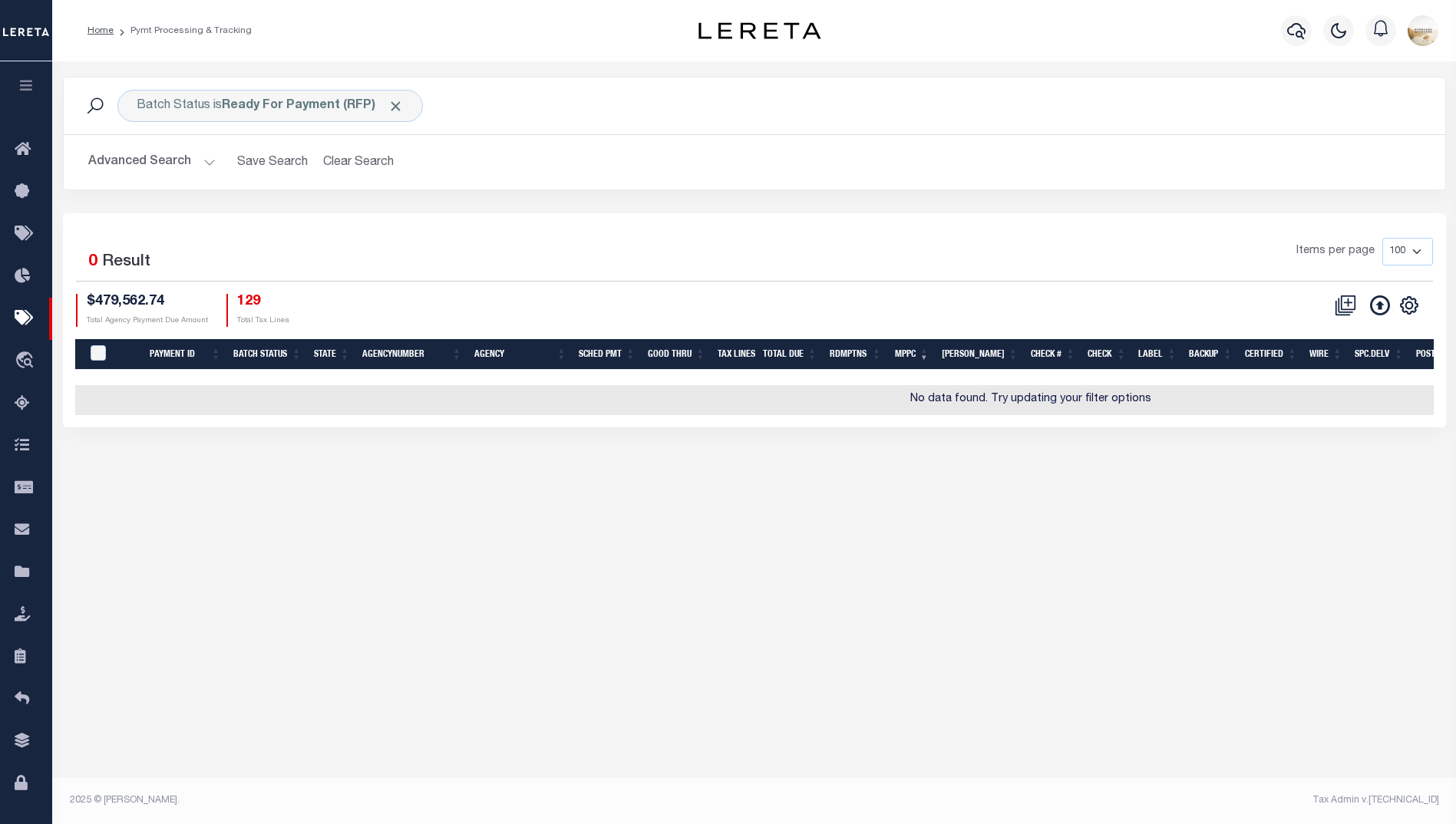
scroll to position [0, 0]
click at [152, 154] on button "Advanced Search" at bounding box center [152, 163] width 128 height 30
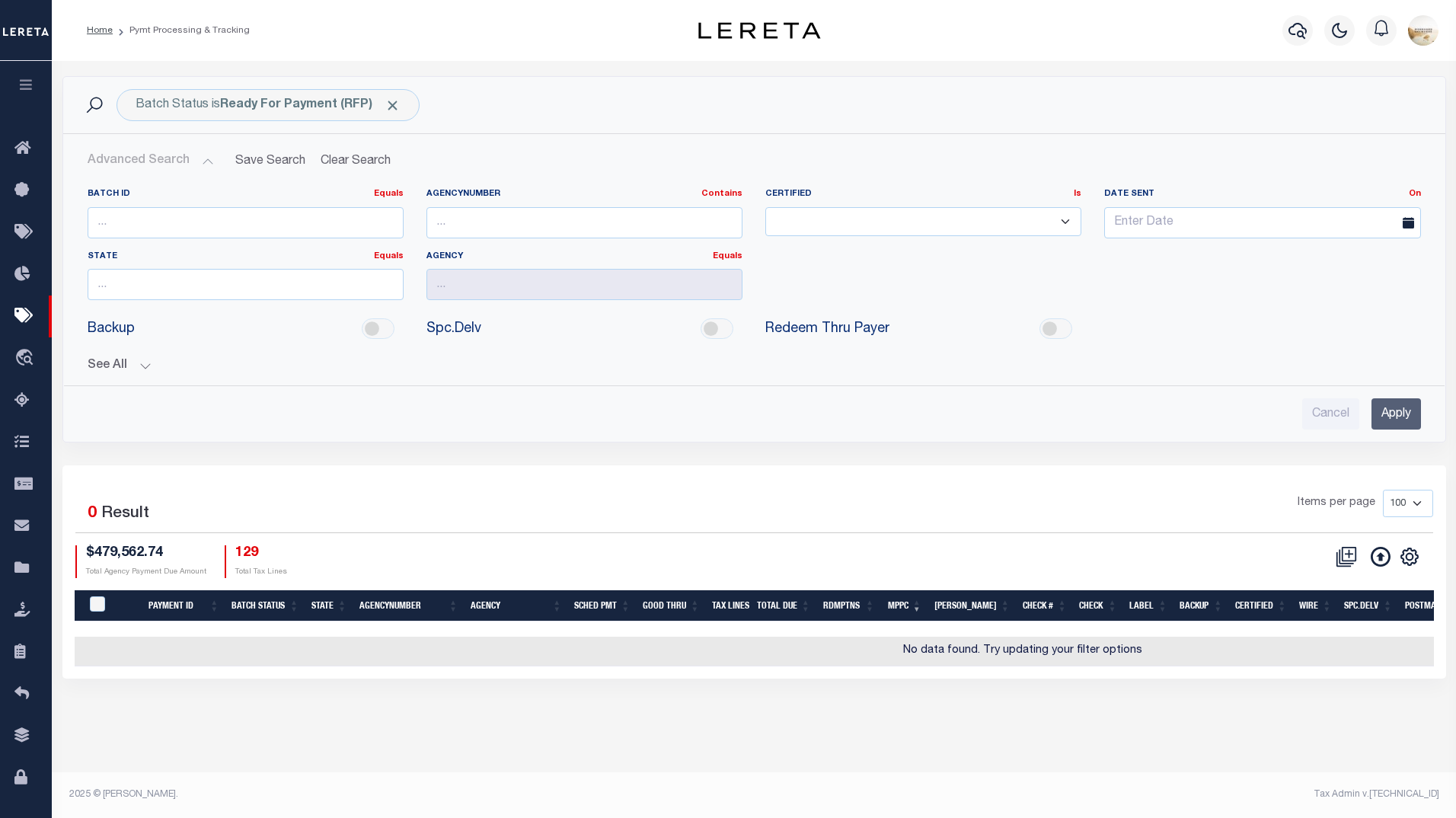
click at [109, 361] on button "See All" at bounding box center [754, 366] width 1334 height 15
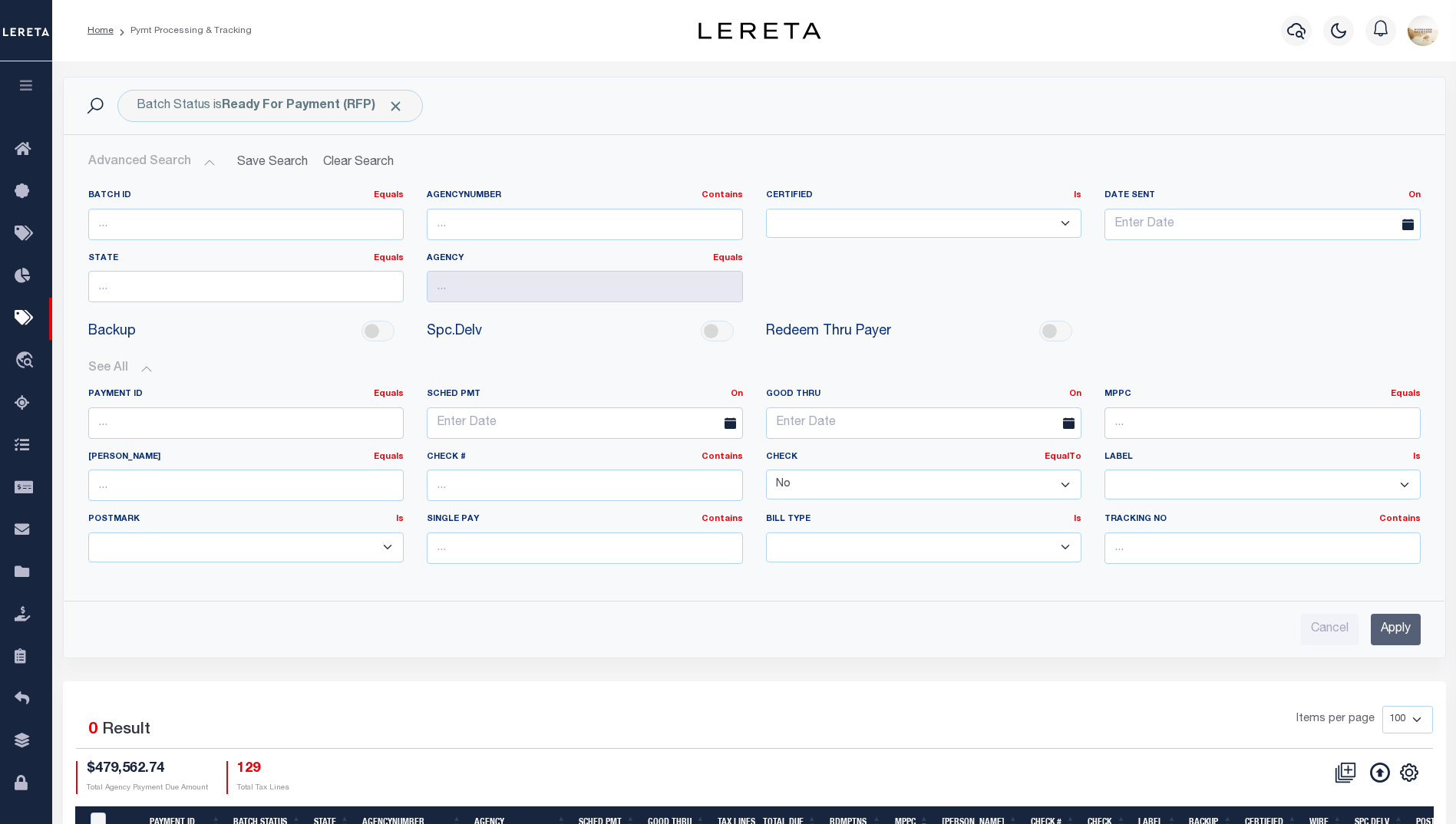
click at [1076, 485] on select "Yes No" at bounding box center [925, 485] width 316 height 30
select select
click at [766, 470] on select "Yes No" at bounding box center [925, 485] width 316 height 30
click at [1383, 629] on input "Apply" at bounding box center [1396, 630] width 50 height 31
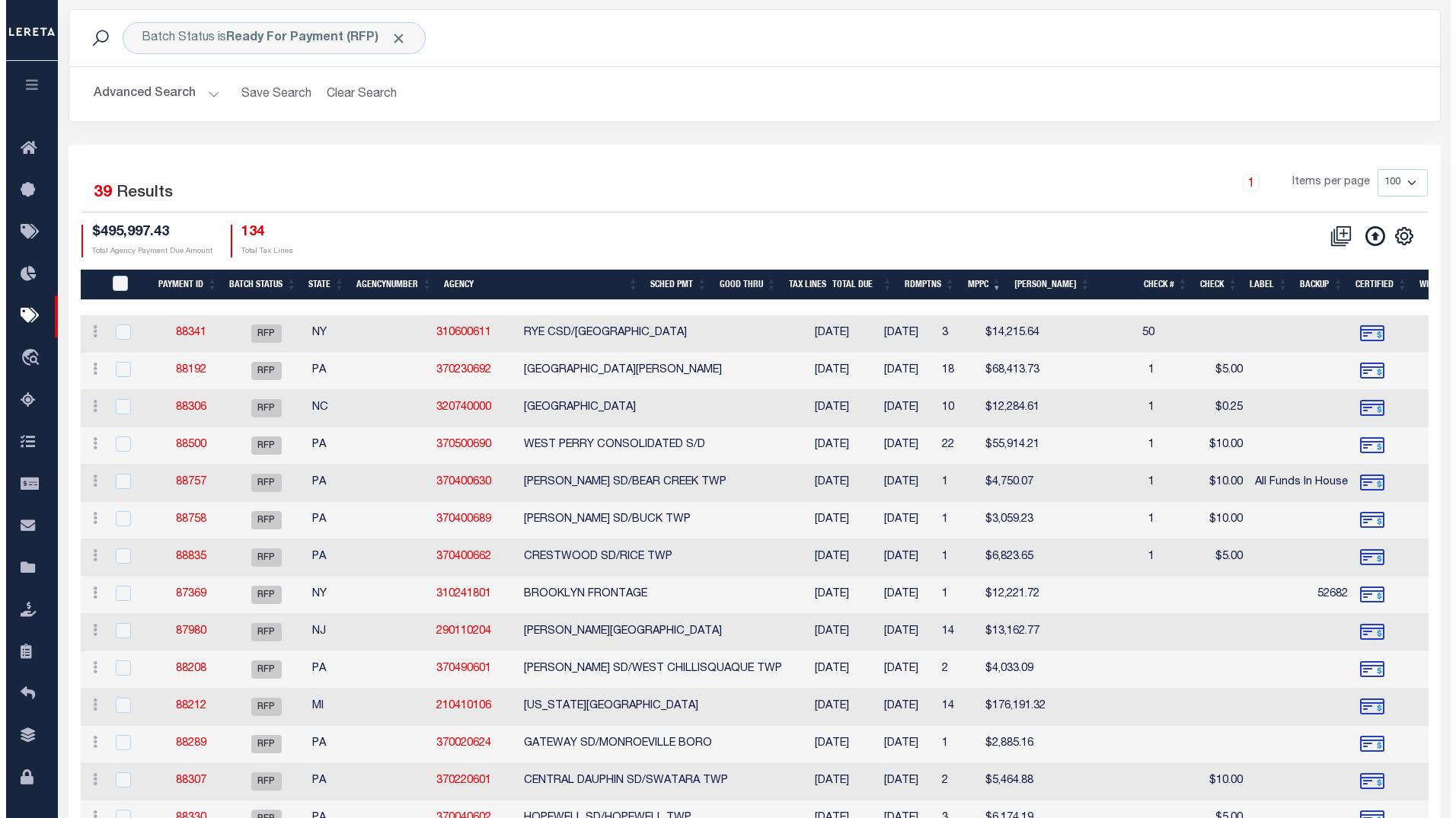
scroll to position [76, 0]
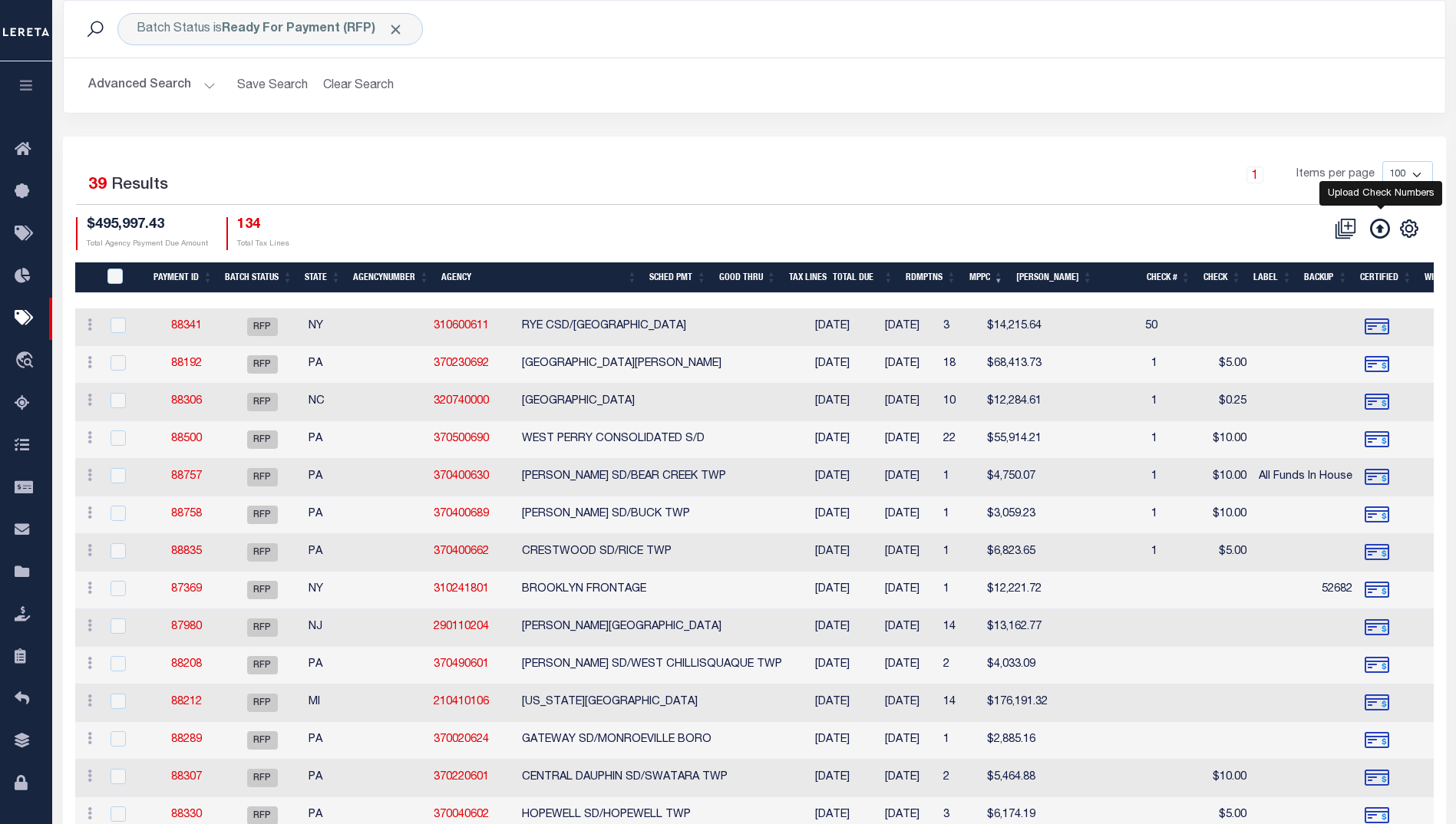
click at [1378, 218] on icon at bounding box center [1380, 228] width 20 height 20
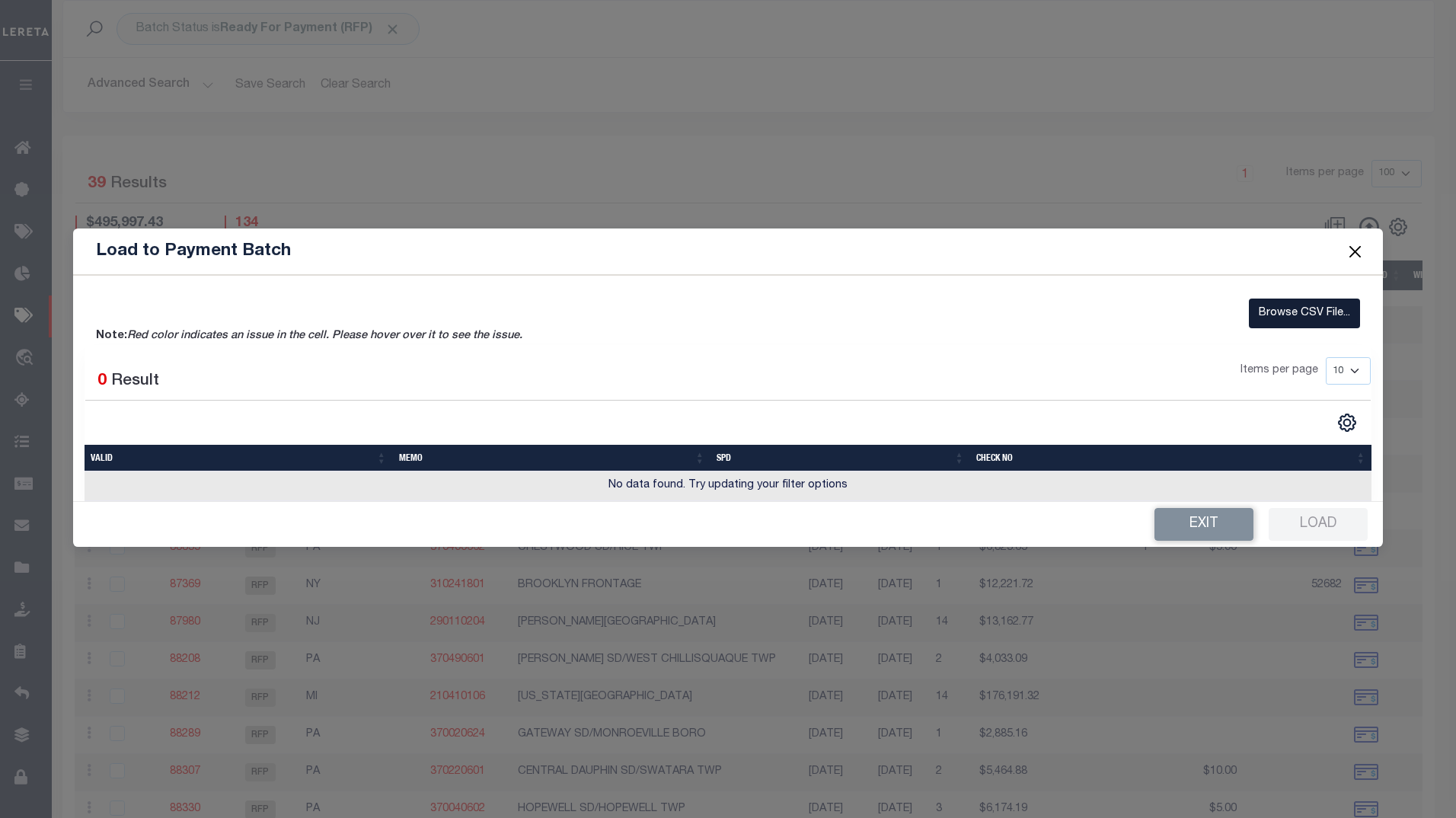
click at [1284, 308] on label "Browse CSV File..." at bounding box center [1304, 313] width 111 height 29
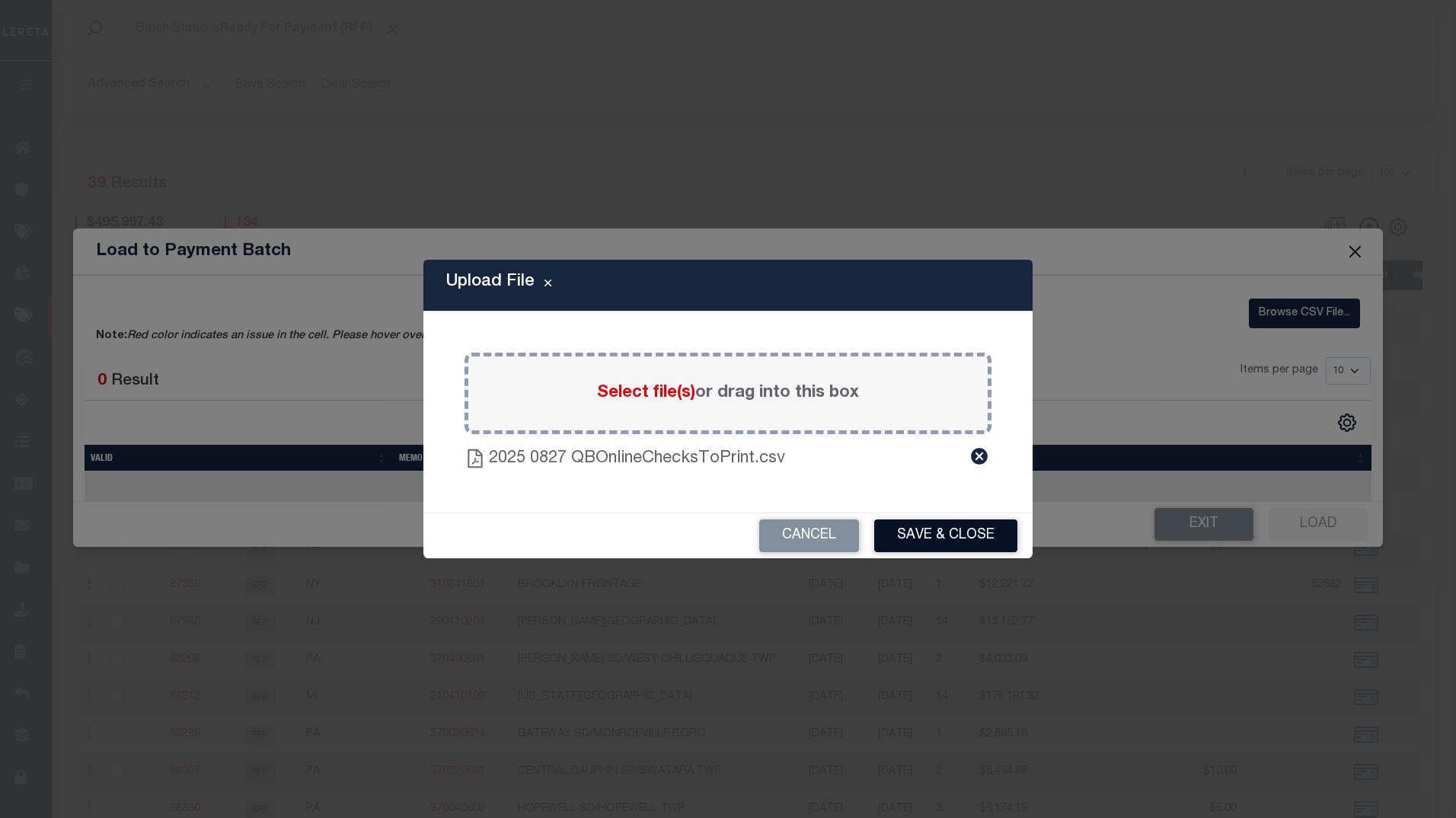
click at [949, 530] on button "Save & Close" at bounding box center [945, 536] width 143 height 33
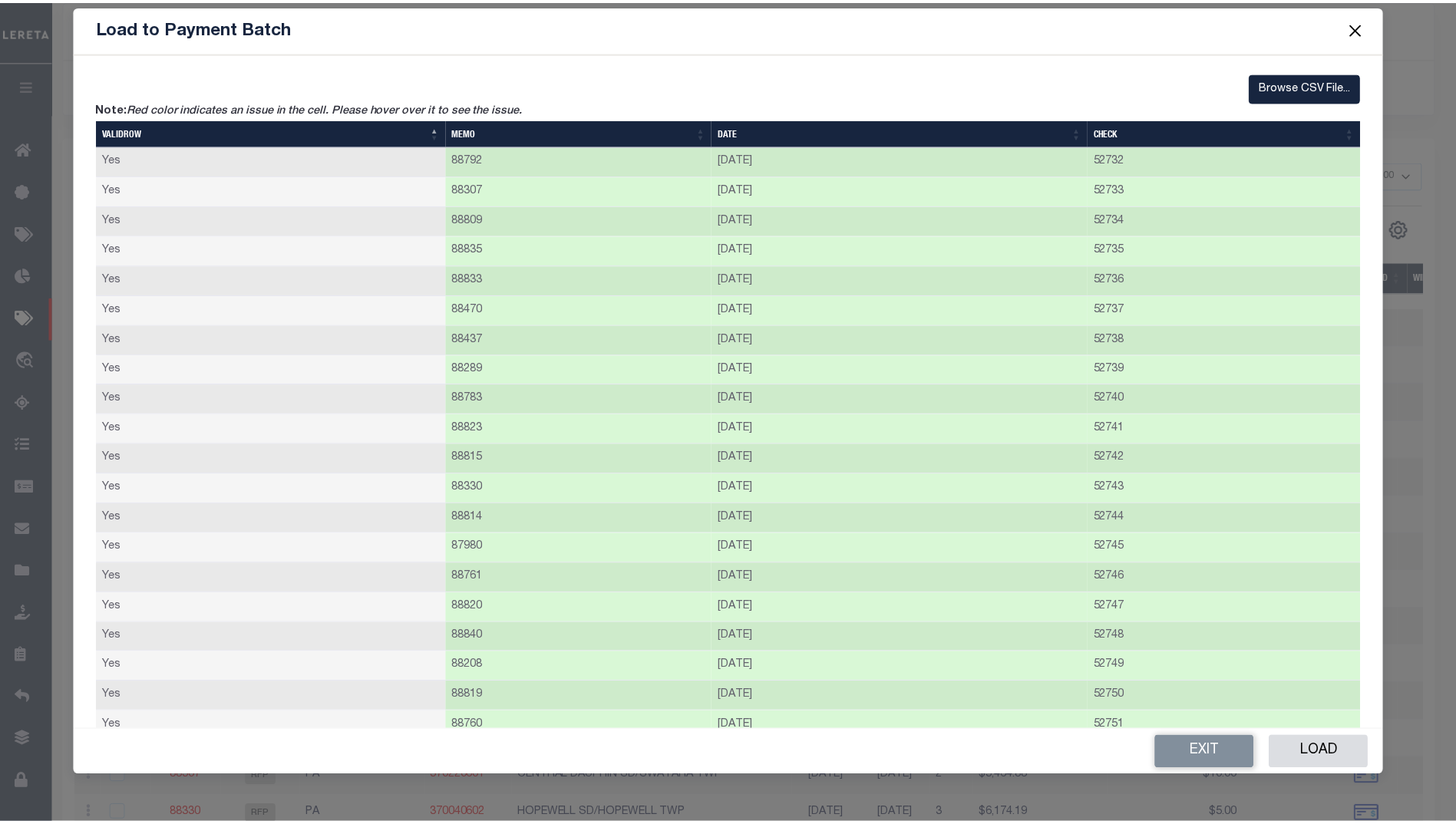
scroll to position [0, 0]
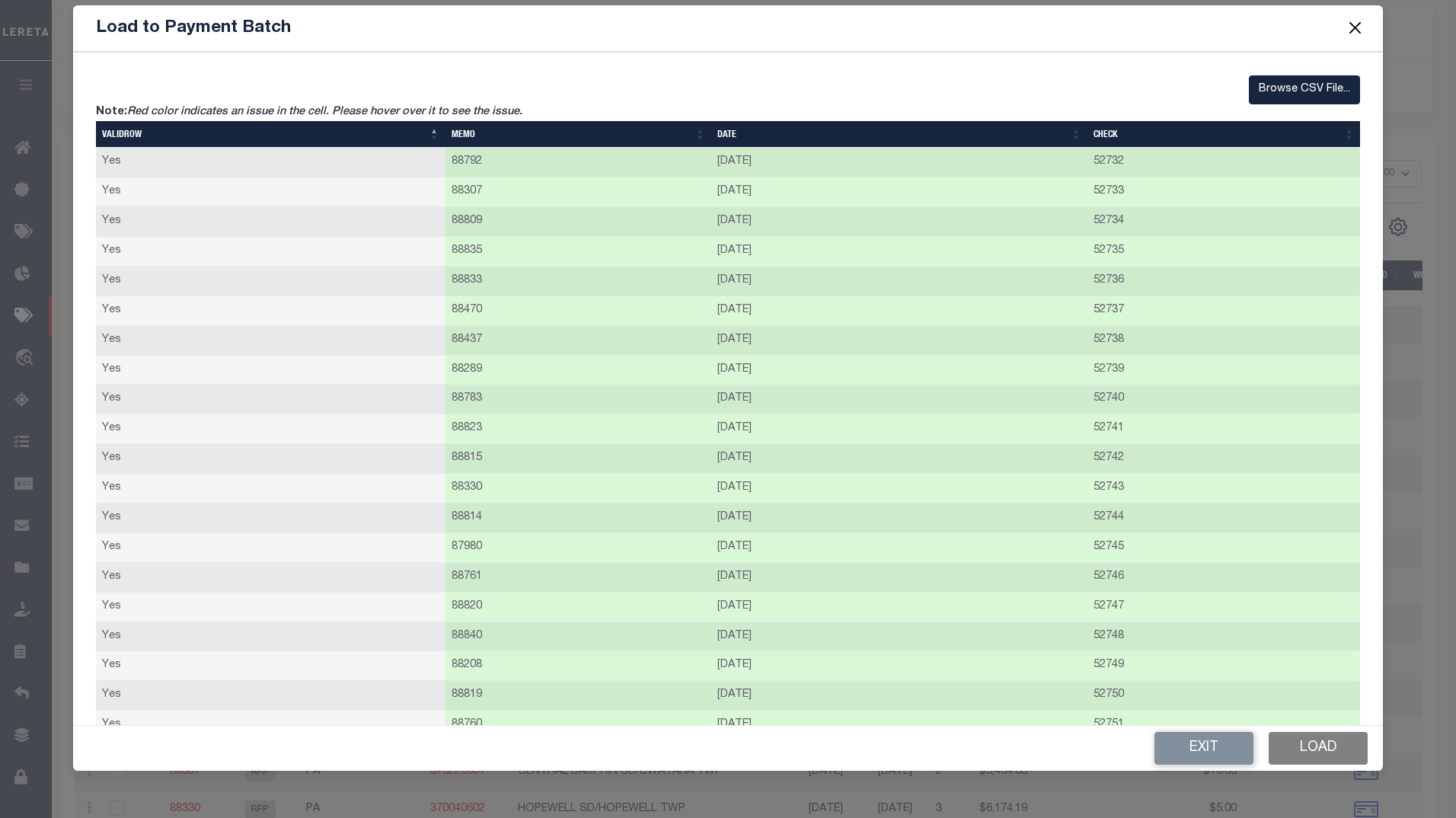
click at [1342, 755] on button "Load" at bounding box center [1318, 749] width 99 height 33
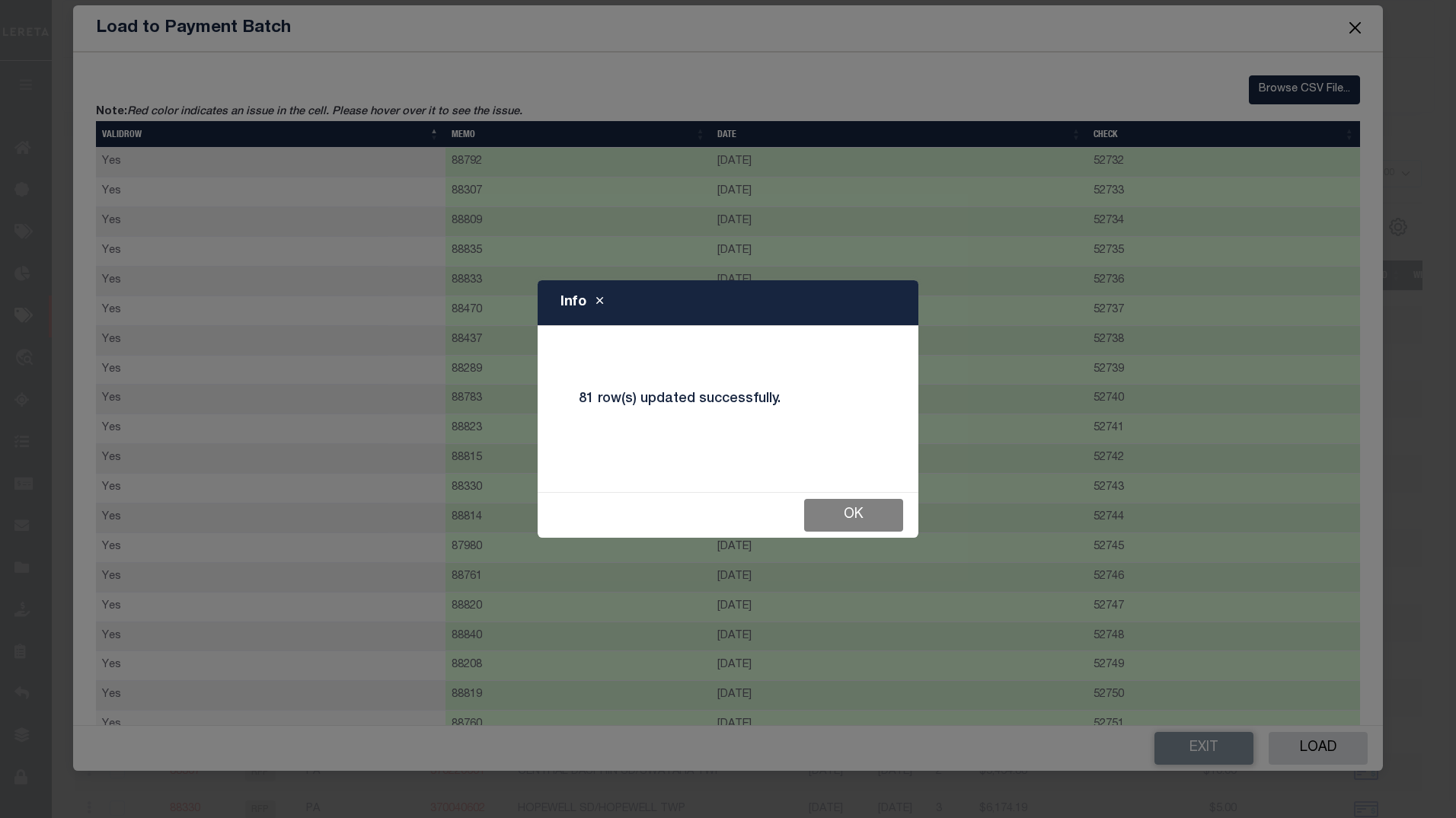
click at [883, 517] on button "Ok" at bounding box center [854, 515] width 99 height 33
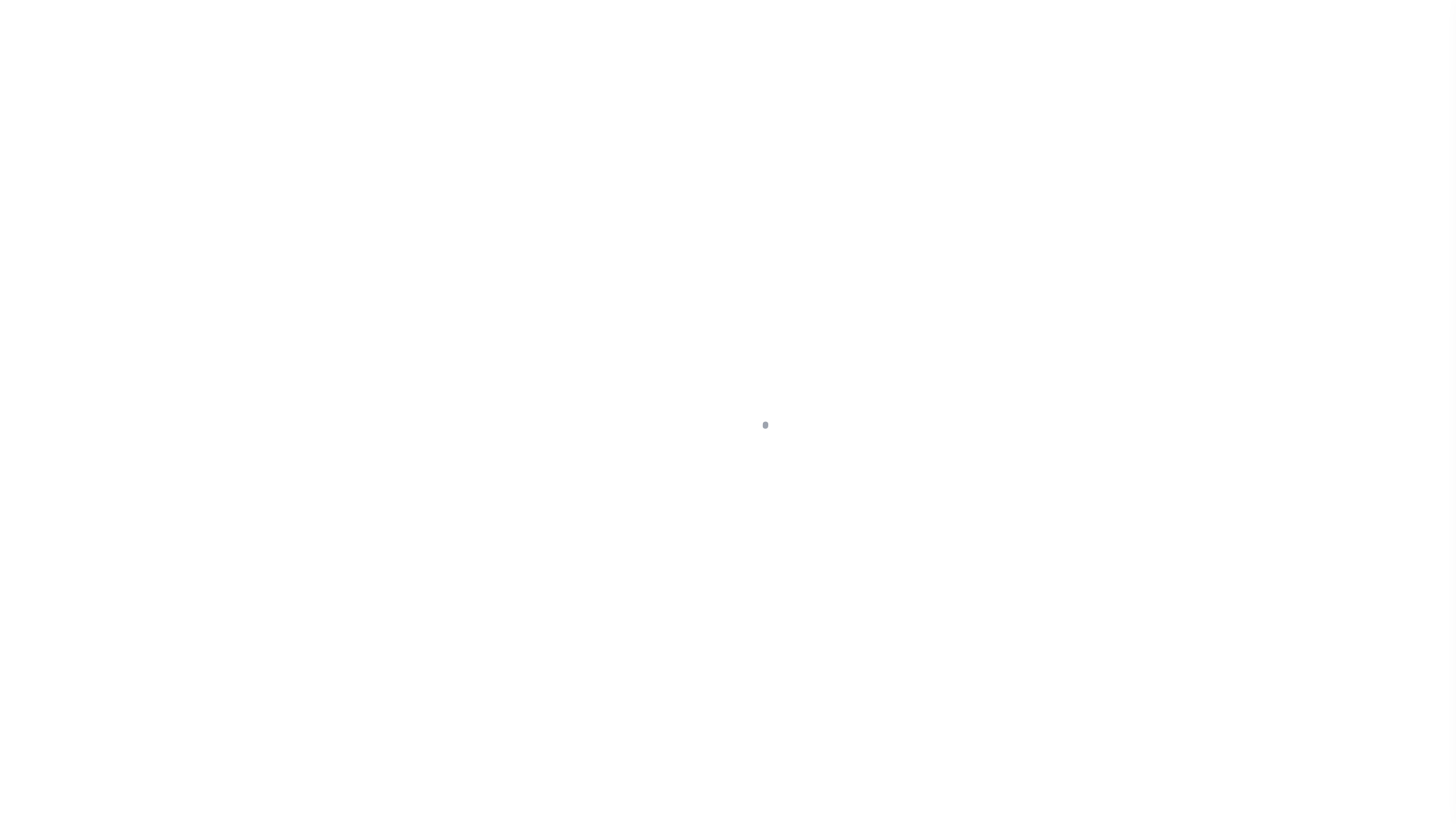
select select "RFP"
select select "CHK"
select select "[PERSON_NAME]"
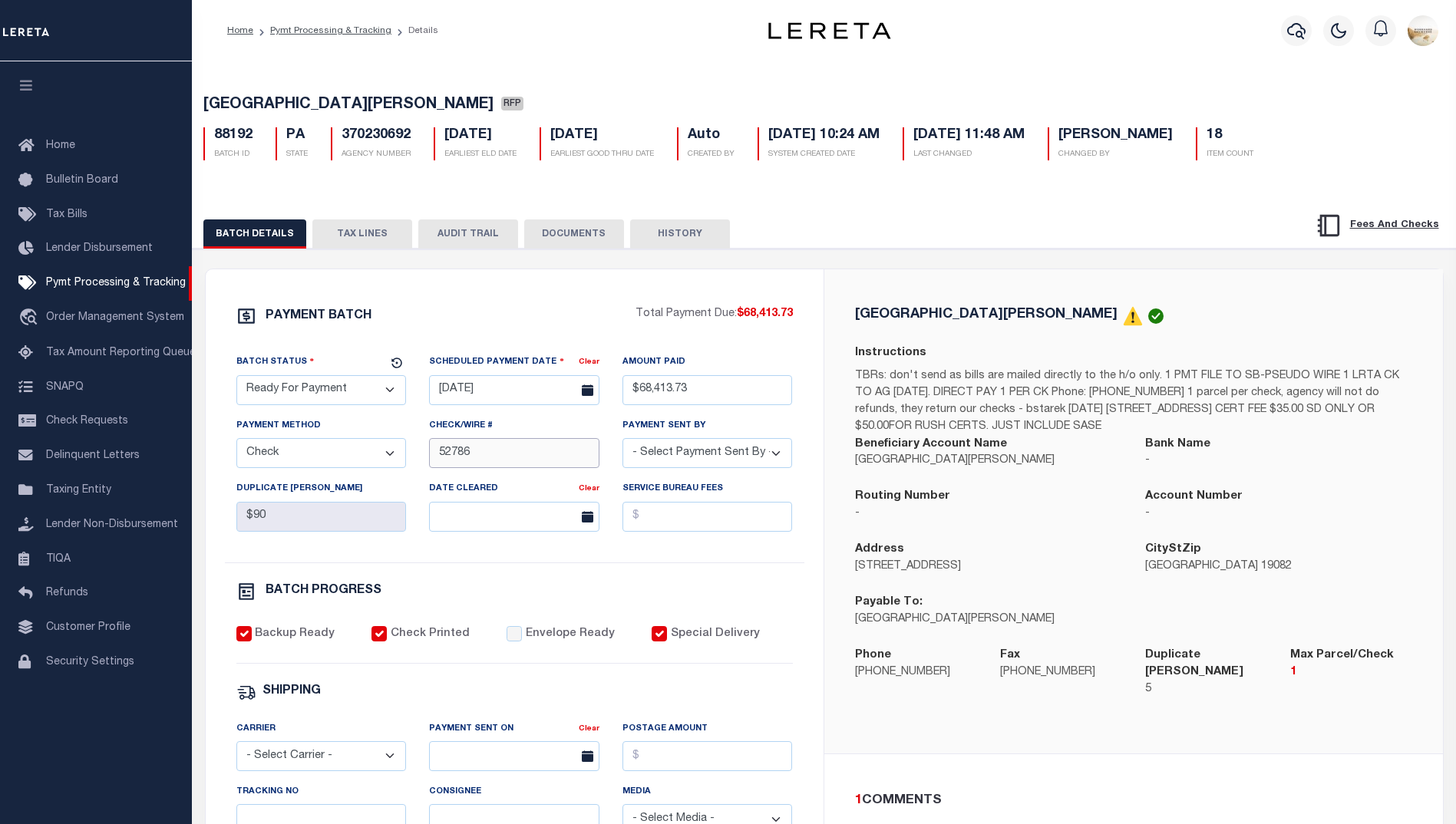
click at [461, 463] on input "52786" at bounding box center [514, 454] width 170 height 30
click at [433, 457] on input "52786" at bounding box center [514, 454] width 170 height 30
type input "52769 - 52786"
click at [585, 563] on div "Batch Status - Select Status - Scheduled for Payment Ready For Payment Payment …" at bounding box center [514, 458] width 579 height 209
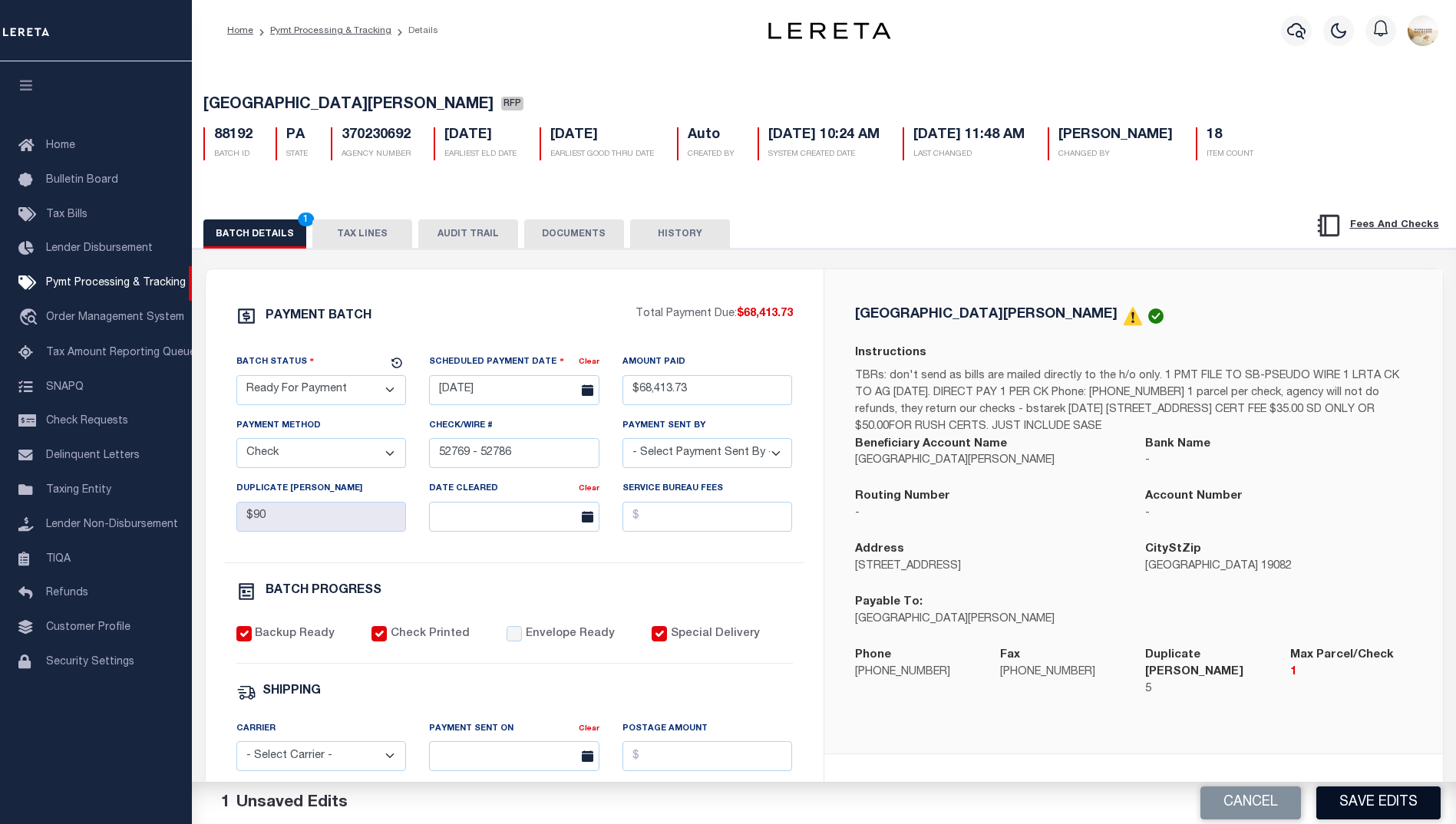
click at [1391, 811] on button "Save Edits" at bounding box center [1378, 803] width 124 height 33
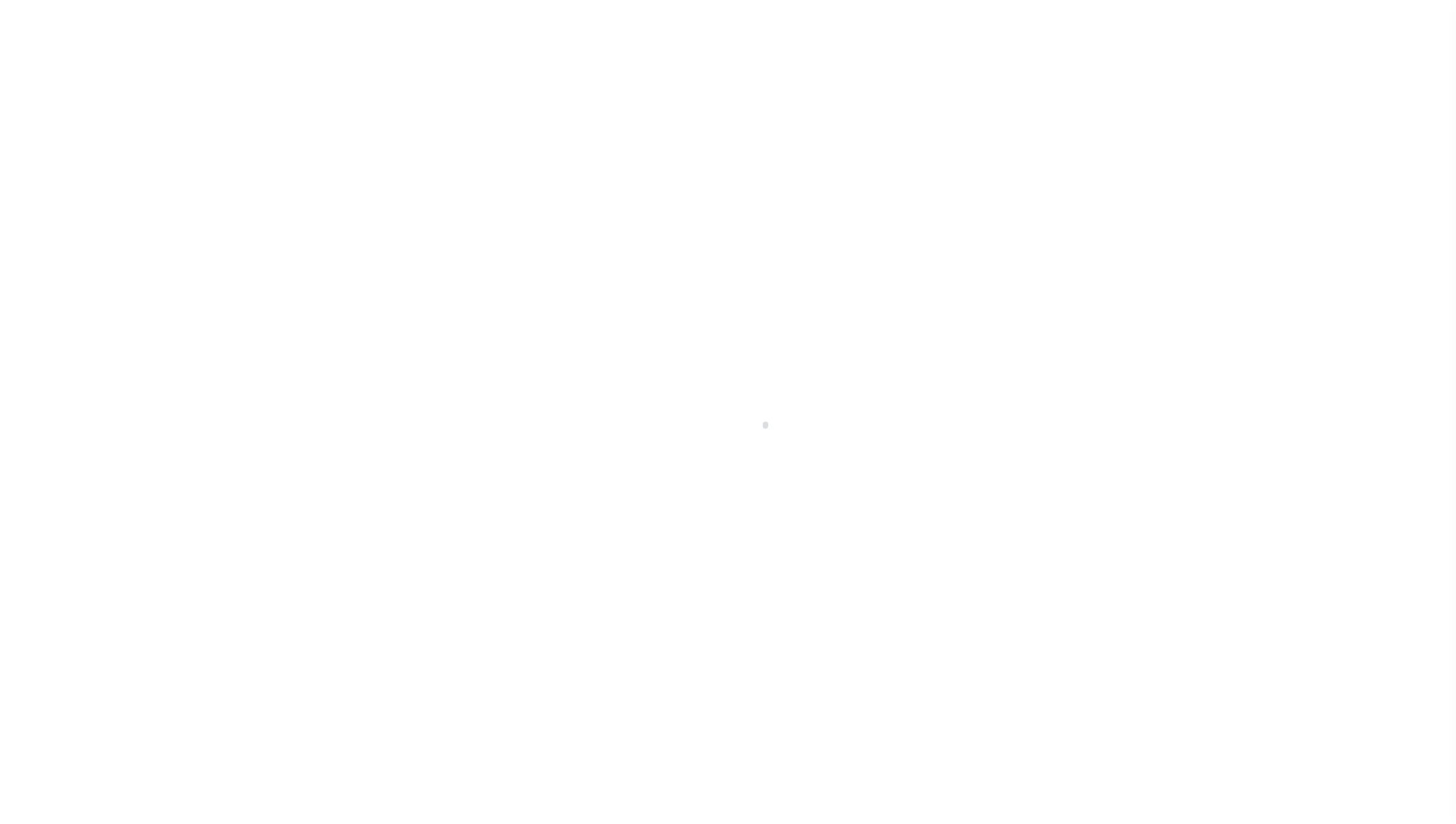
select select "RFP"
select select "CHK"
select select "[PERSON_NAME]"
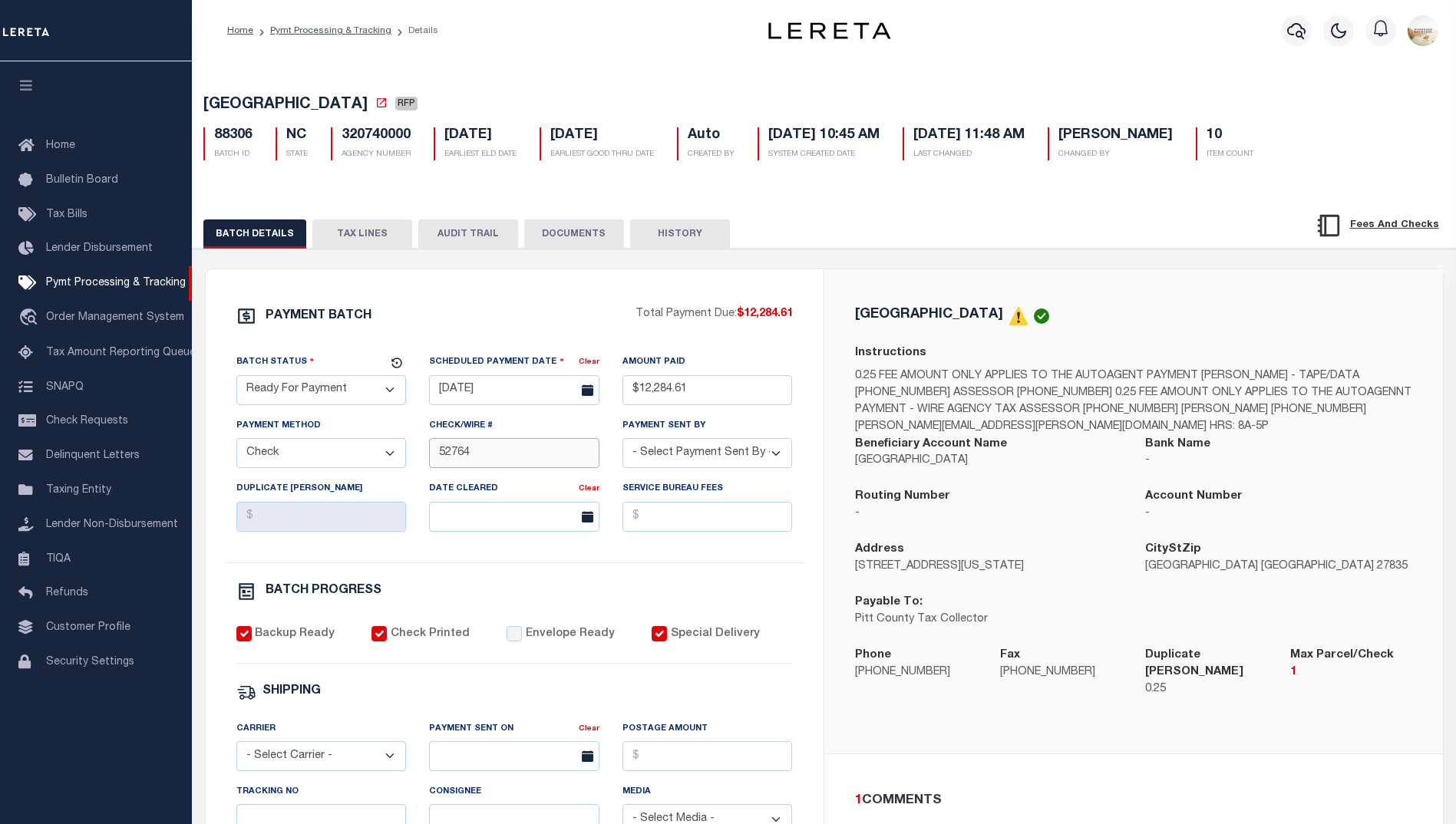
click at [442, 458] on input "52764" at bounding box center [514, 454] width 170 height 30
click at [436, 457] on input "52764" at bounding box center [514, 454] width 170 height 30
type input "52755 - 52764"
click at [794, 583] on div "PAYMENT BATCH Total Payment Due: $12,284.61 Batch Status - Select Status -" at bounding box center [514, 717] width 581 height 824
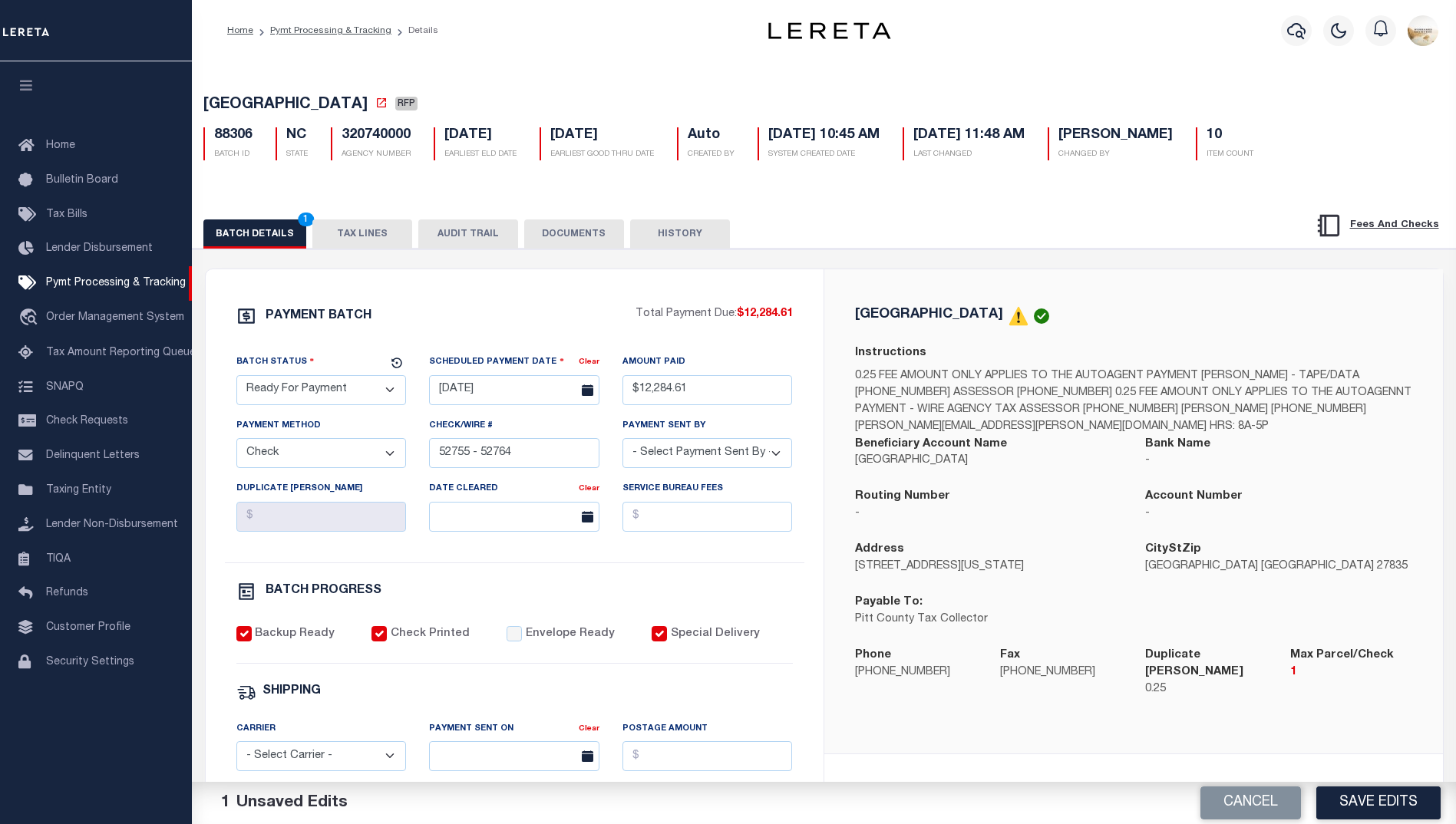
click at [1363, 796] on button "Save Edits" at bounding box center [1378, 803] width 124 height 33
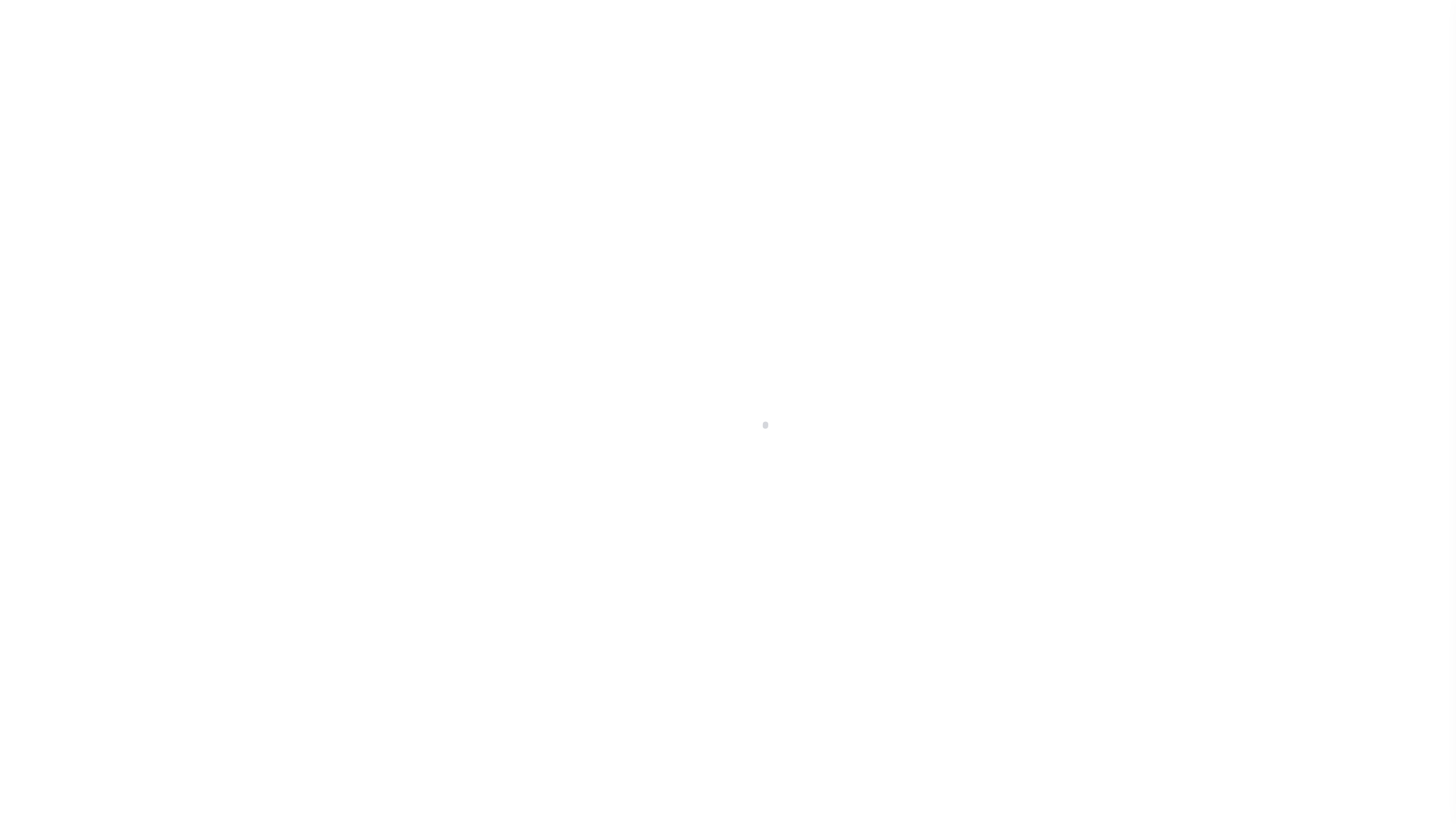
select select "RFP"
select select "CHK"
select select "[PERSON_NAME]"
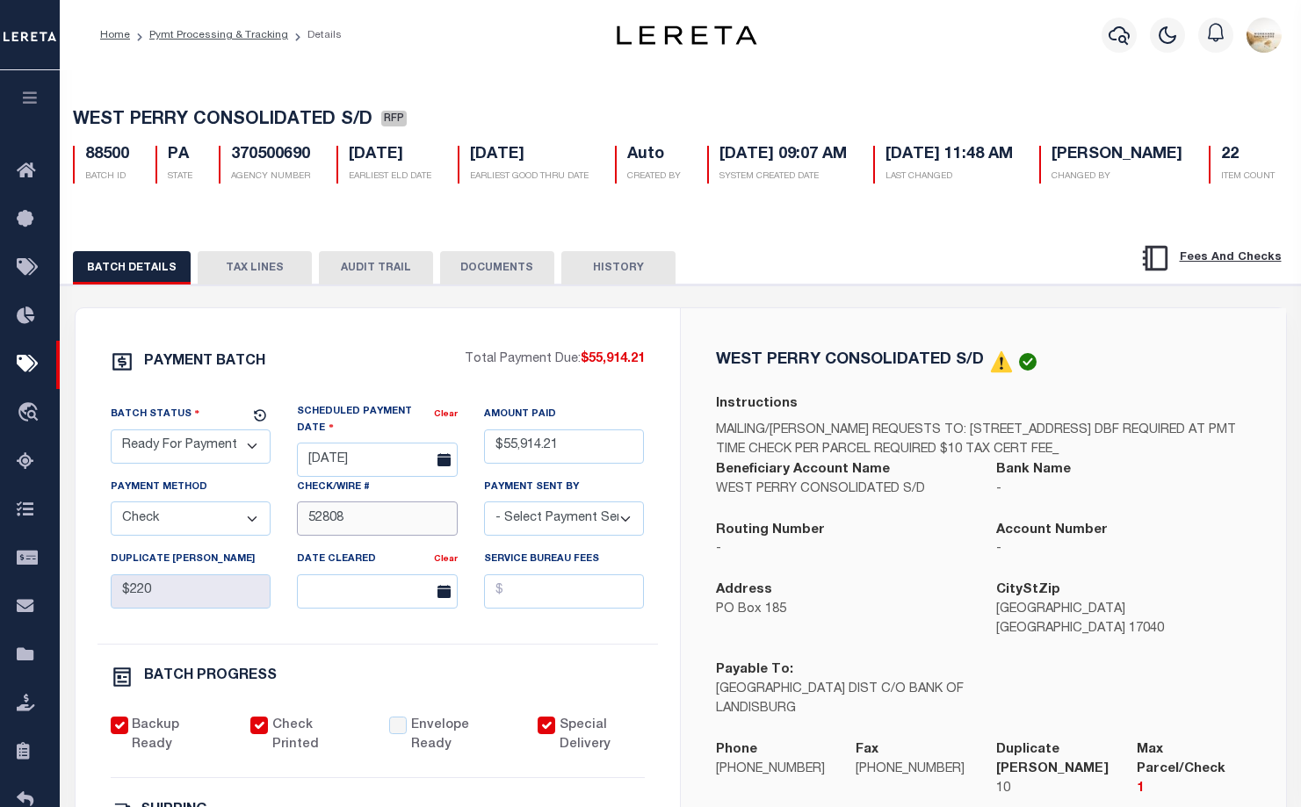
click at [306, 520] on input "52808" at bounding box center [377, 519] width 161 height 34
click at [306, 530] on input "52808" at bounding box center [377, 519] width 161 height 34
type input "52787 - 52808"
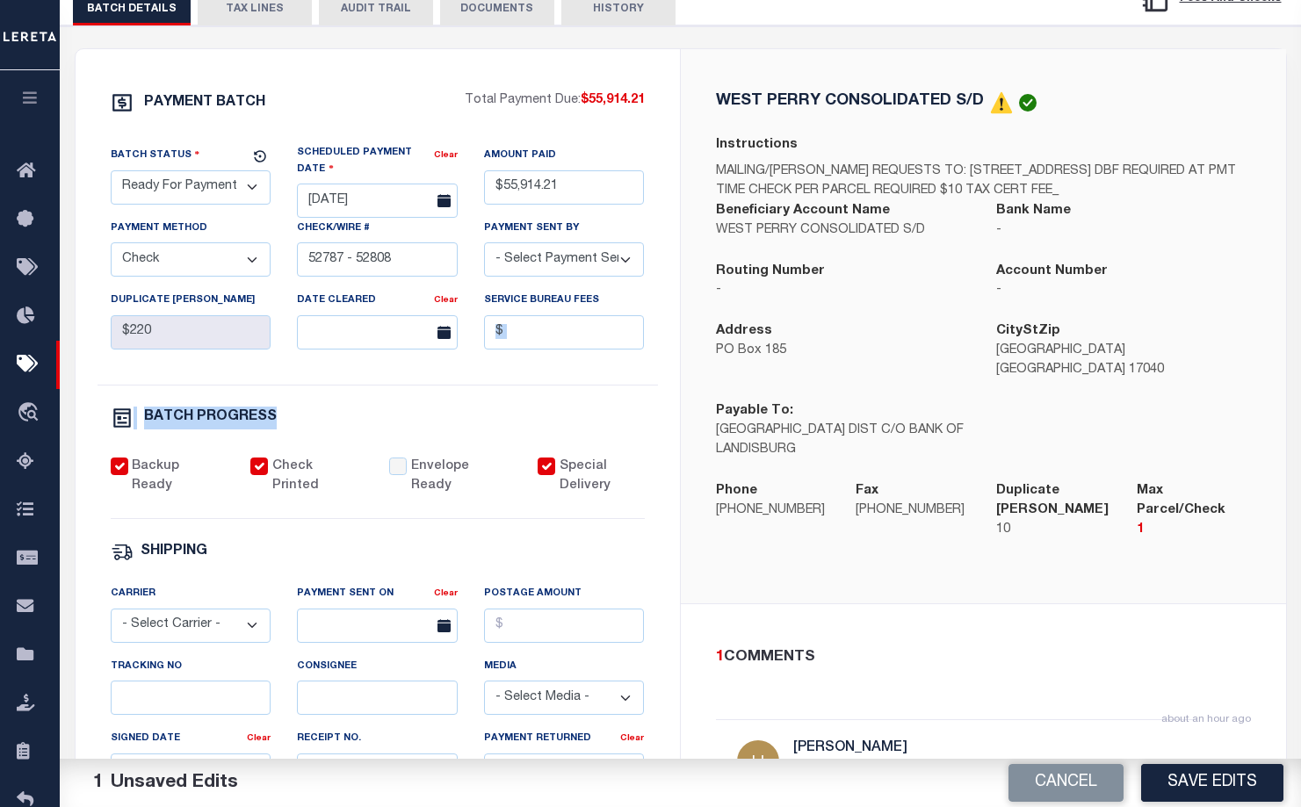
scroll to position [351, 0]
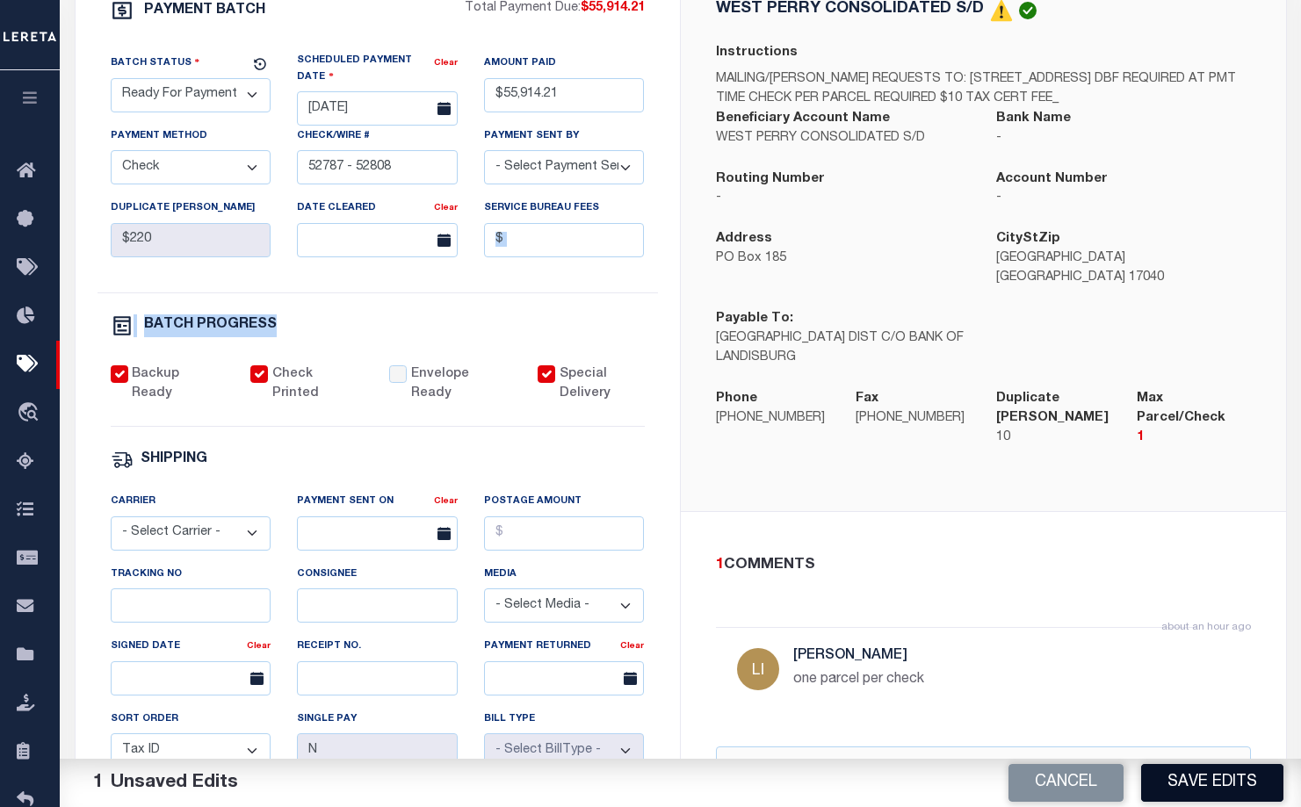
click at [1253, 772] on button "Save Edits" at bounding box center [1212, 783] width 142 height 38
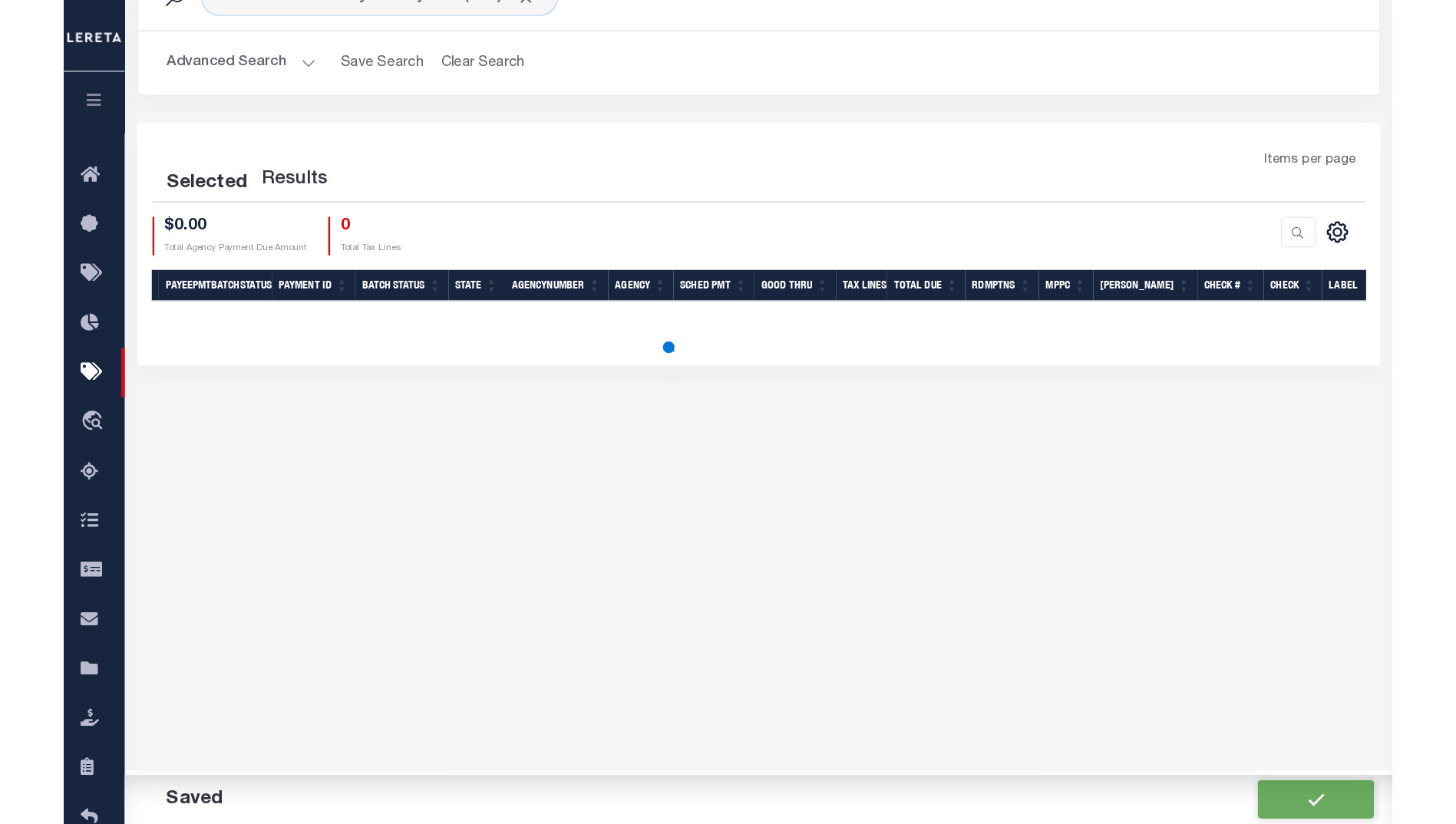
scroll to position [43, 0]
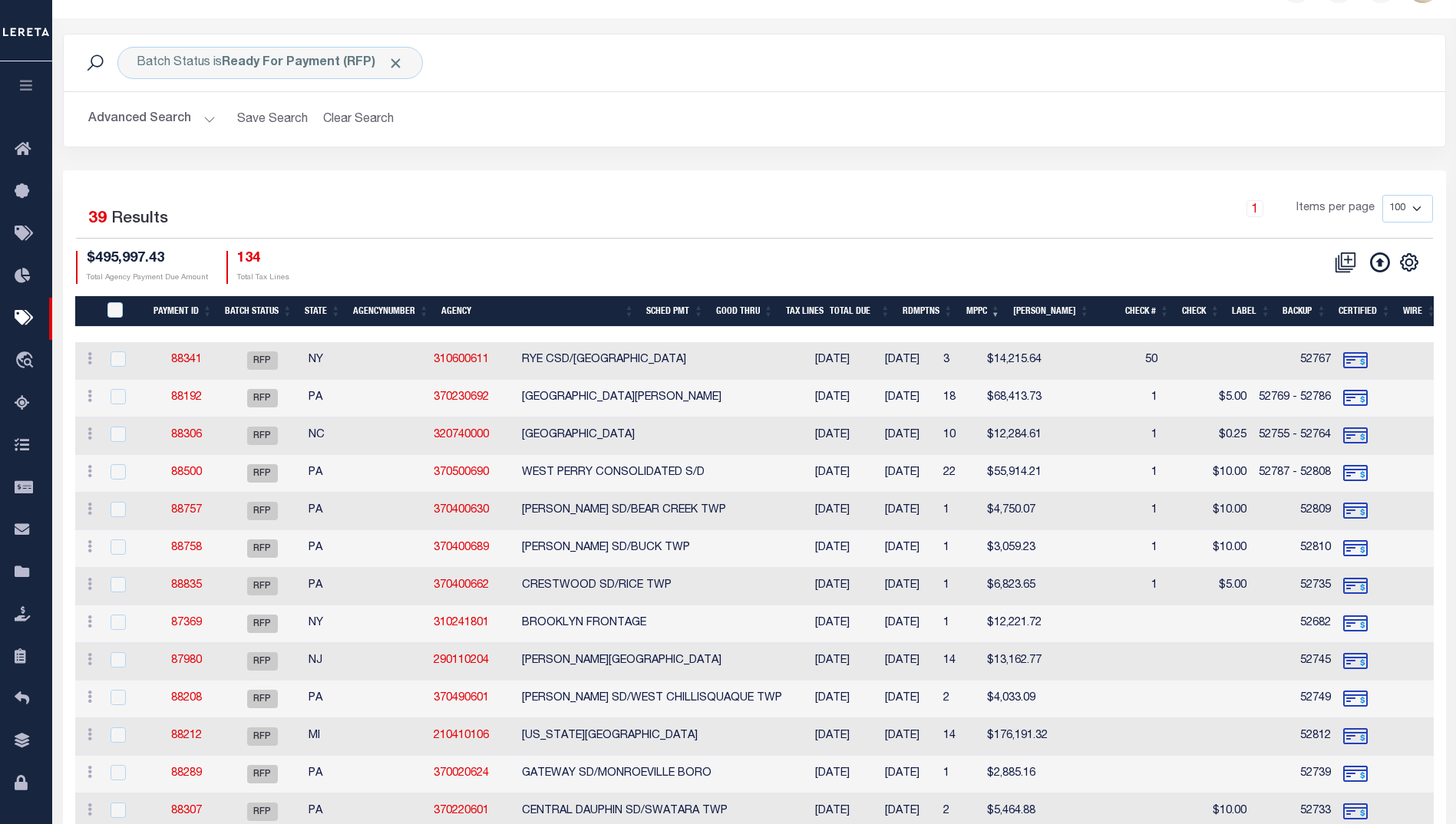
click at [798, 133] on h2 "Advanced Search Save Search Clear Search PayeeSearchTable_dynamictable_____Defa…" at bounding box center [754, 119] width 1357 height 30
